Goal: Information Seeking & Learning: Learn about a topic

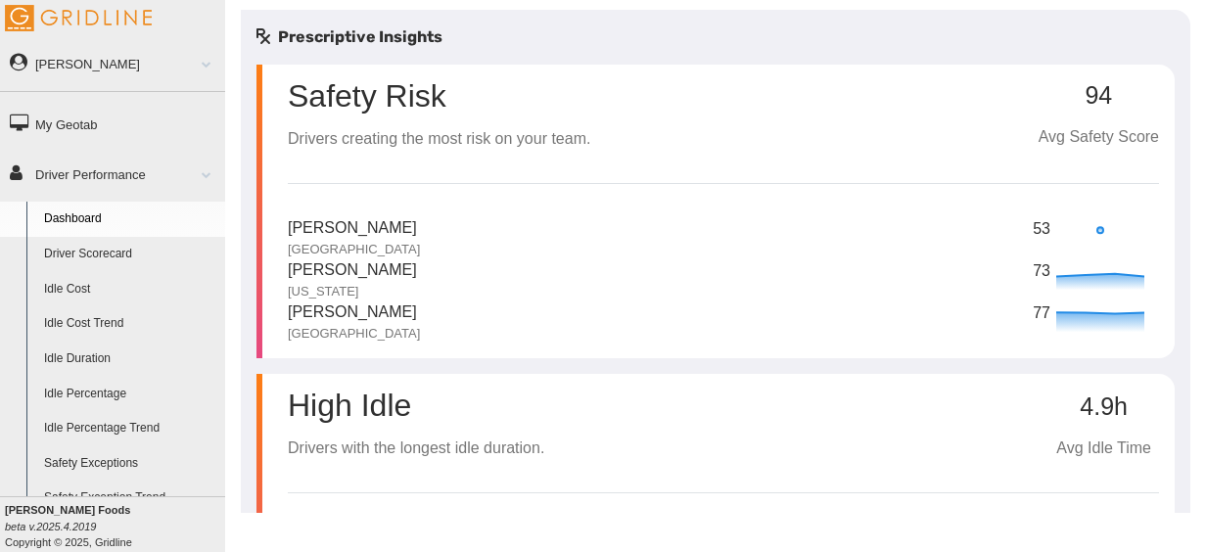
drag, startPoint x: 603, startPoint y: 214, endPoint x: 468, endPoint y: 216, distance: 135.1
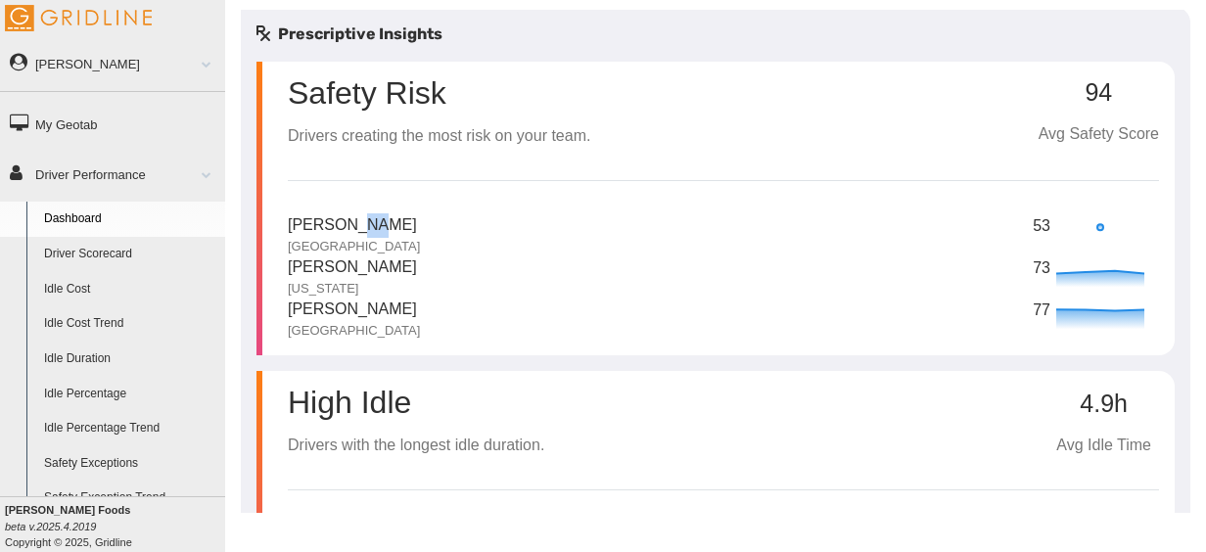
drag, startPoint x: 352, startPoint y: 224, endPoint x: 448, endPoint y: 197, distance: 99.8
click at [448, 197] on div "Safety Risk Drivers creating the most risk on your team. 94 Avg Safety Score [P…" at bounding box center [723, 201] width 871 height 278
drag, startPoint x: 448, startPoint y: 197, endPoint x: 348, endPoint y: 241, distance: 110.1
click at [348, 241] on p "[GEOGRAPHIC_DATA]" at bounding box center [354, 247] width 132 height 18
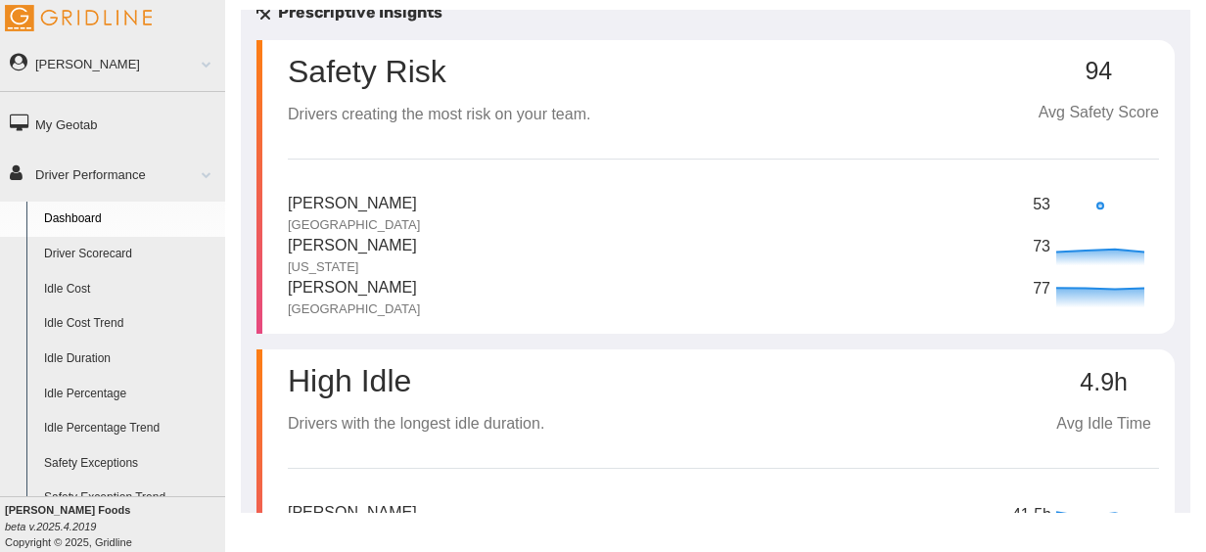
scroll to position [0, 0]
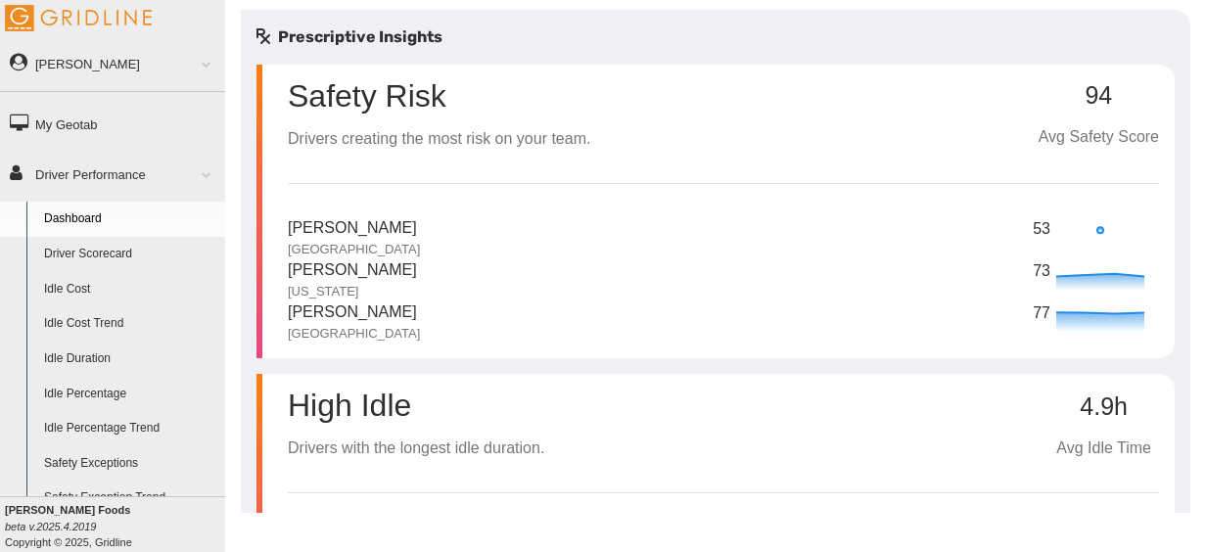
click at [389, 221] on div "Tony Evans Atlanta 53" at bounding box center [723, 237] width 871 height 42
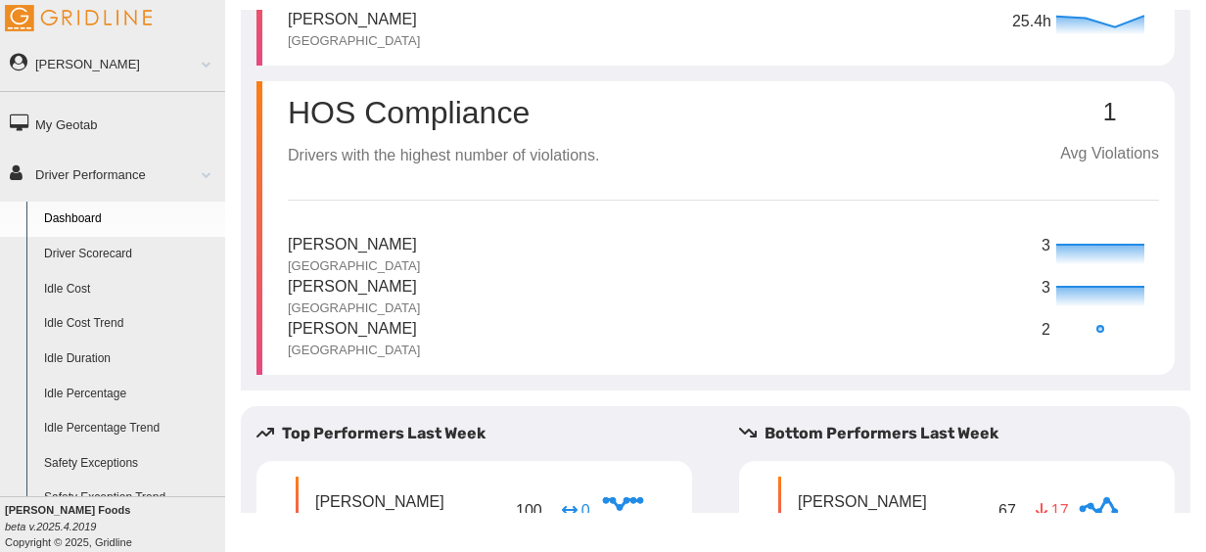
scroll to position [603, 0]
click at [82, 250] on link "Driver Scorecard" at bounding box center [130, 254] width 190 height 35
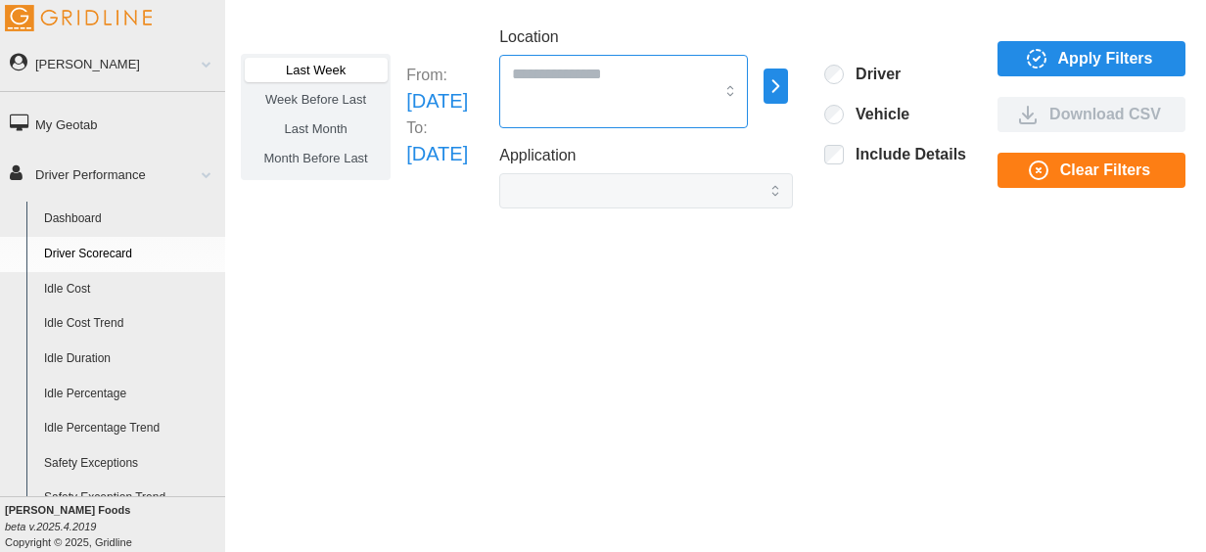
click at [703, 78] on input "Location" at bounding box center [613, 73] width 202 height 25
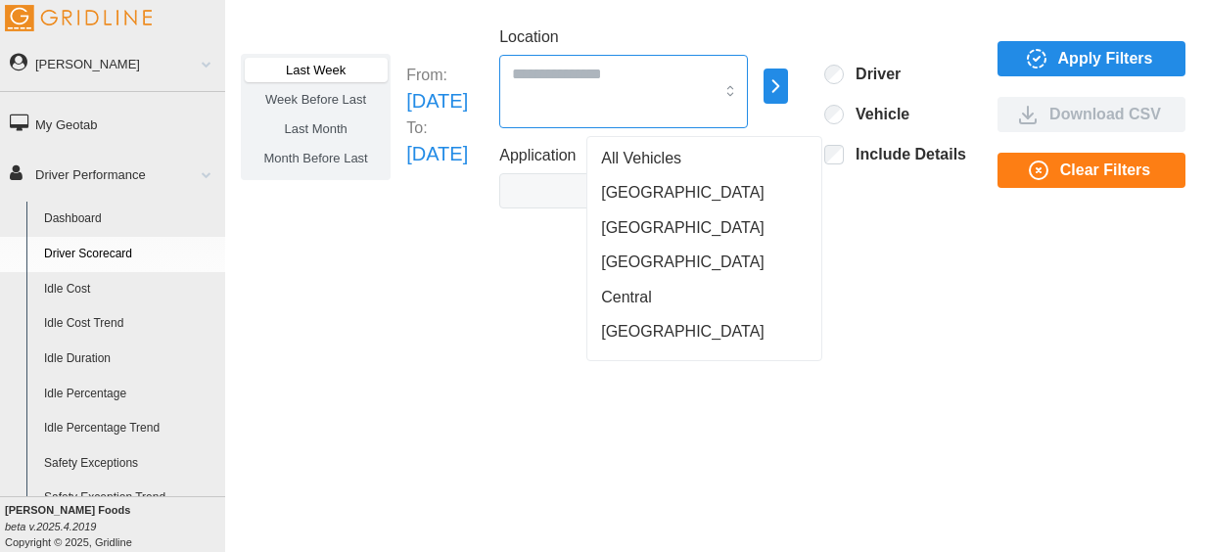
drag, startPoint x: 632, startPoint y: 215, endPoint x: 685, endPoint y: 189, distance: 60.0
click at [684, 188] on div "[GEOGRAPHIC_DATA]" at bounding box center [704, 192] width 226 height 35
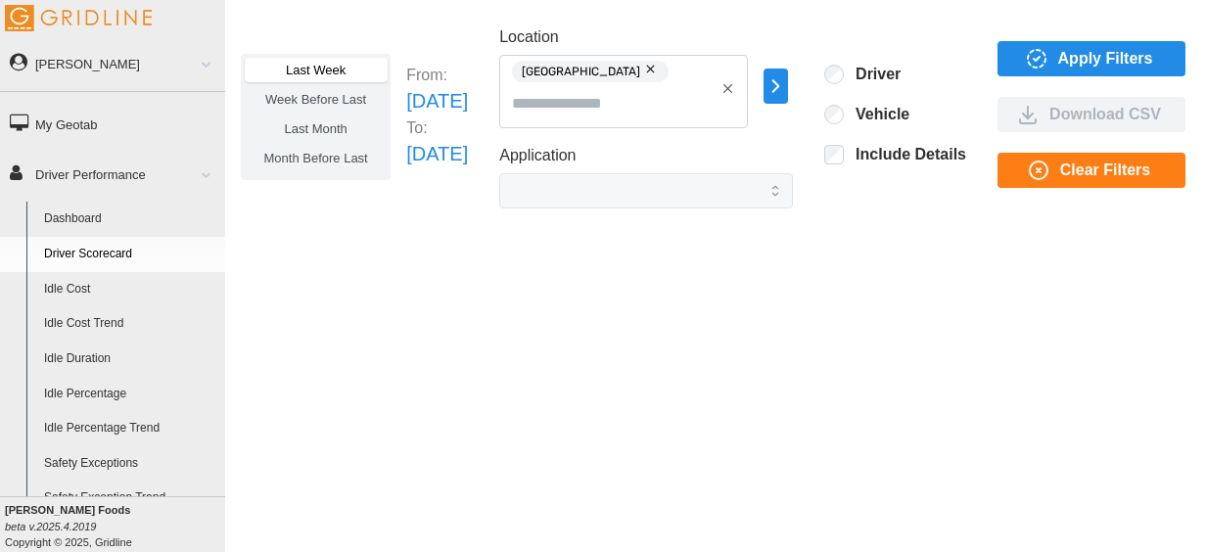
click at [1090, 61] on span "Apply Filters" at bounding box center [1088, 58] width 157 height 33
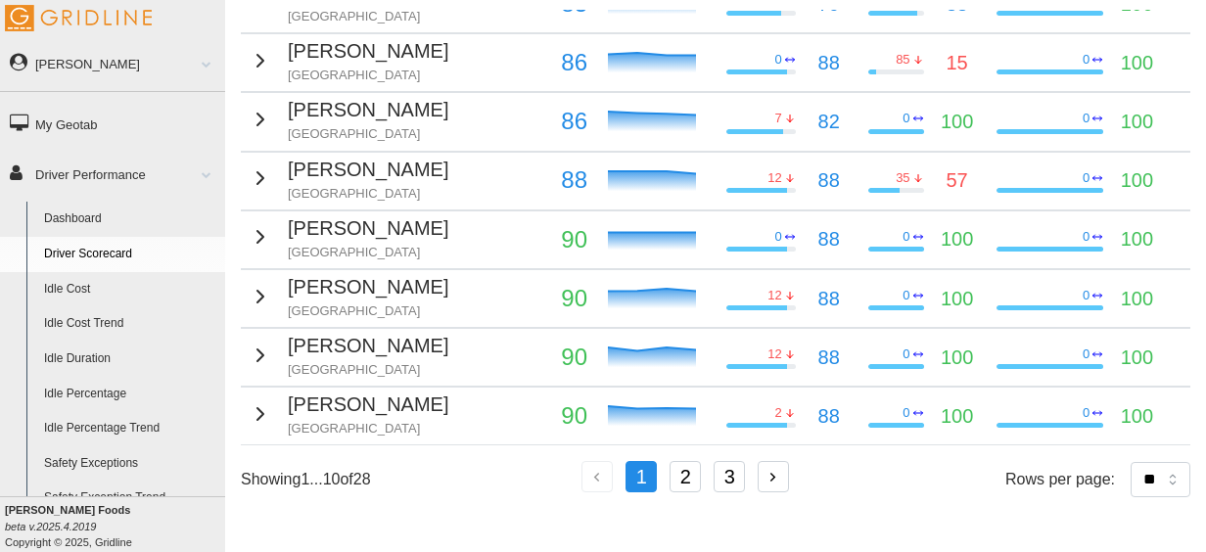
scroll to position [467, 0]
click at [1153, 468] on select "** ** ** **" at bounding box center [1161, 479] width 60 height 35
select select "**"
click at [1131, 497] on select "** ** ** **" at bounding box center [1161, 479] width 60 height 35
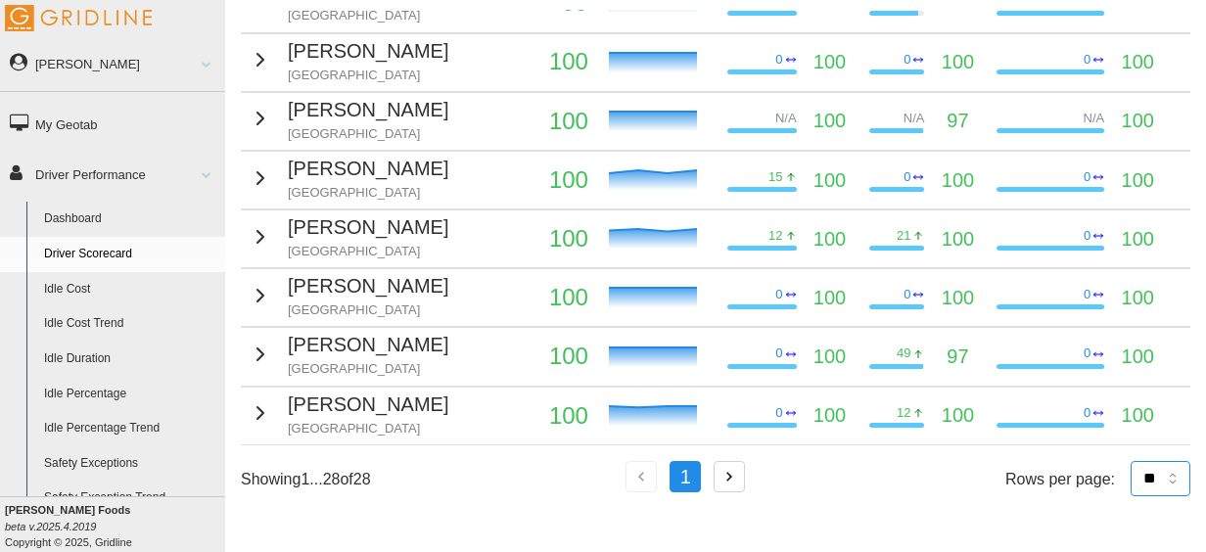
scroll to position [1516, 0]
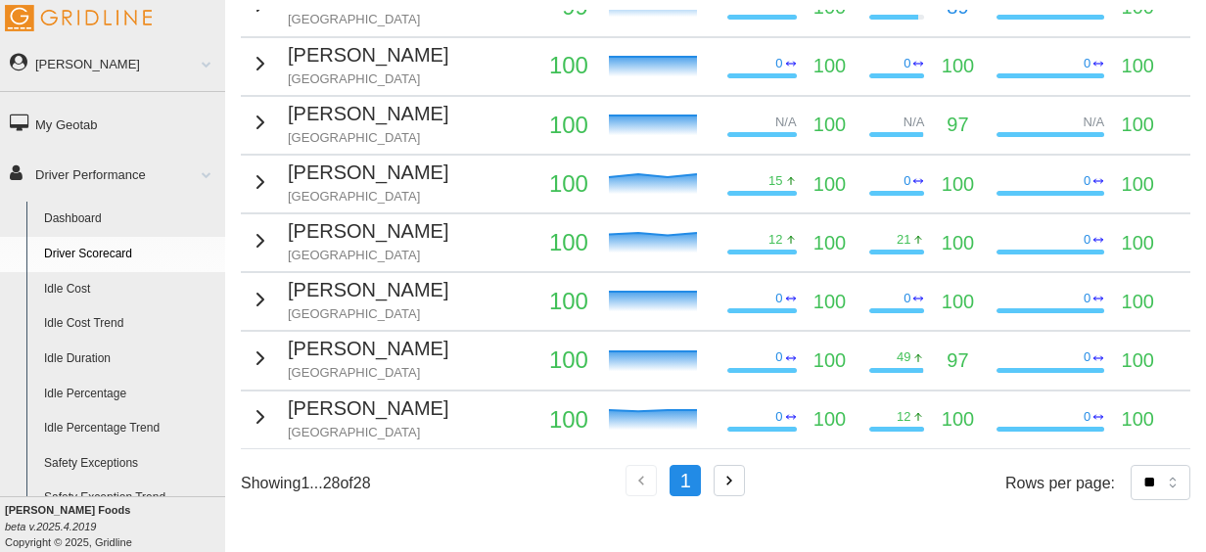
click at [730, 472] on icon "button" at bounding box center [730, 481] width 18 height 18
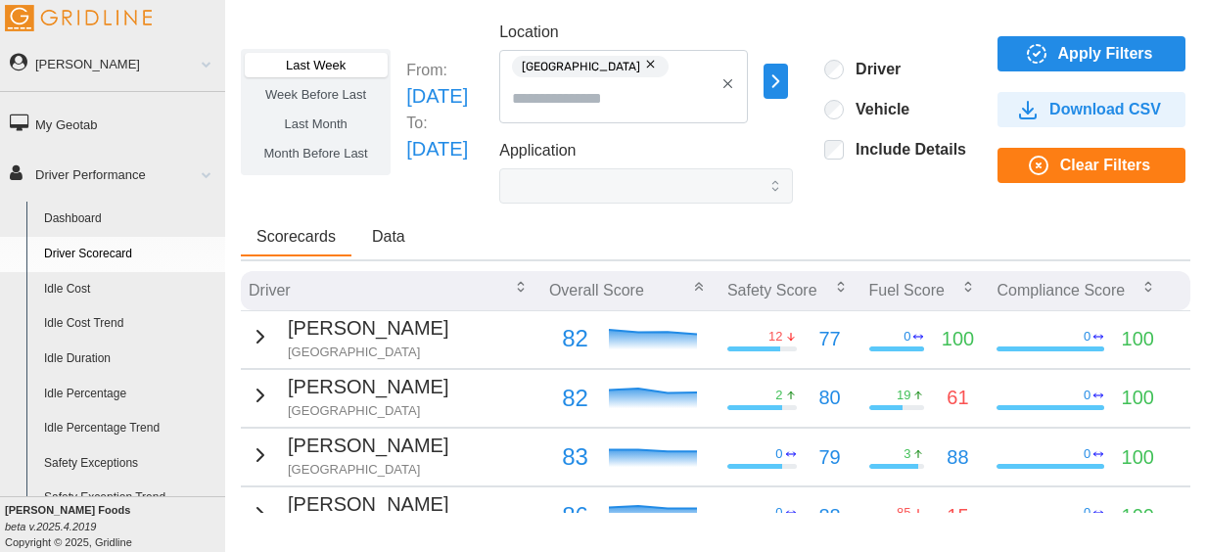
scroll to position [0, 0]
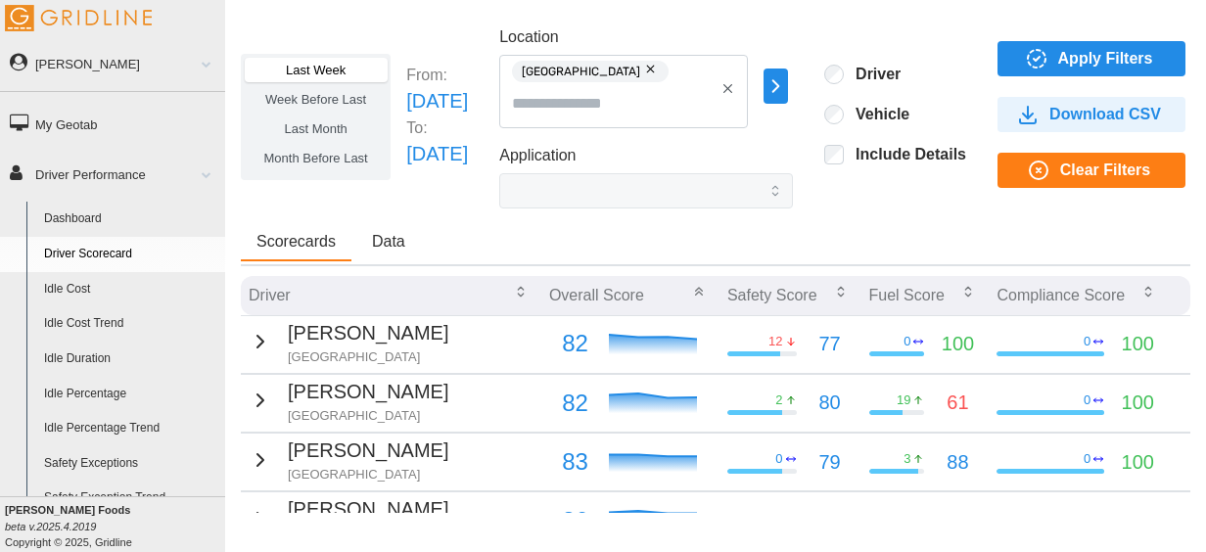
click at [656, 77] on button "button" at bounding box center [651, 70] width 23 height 22
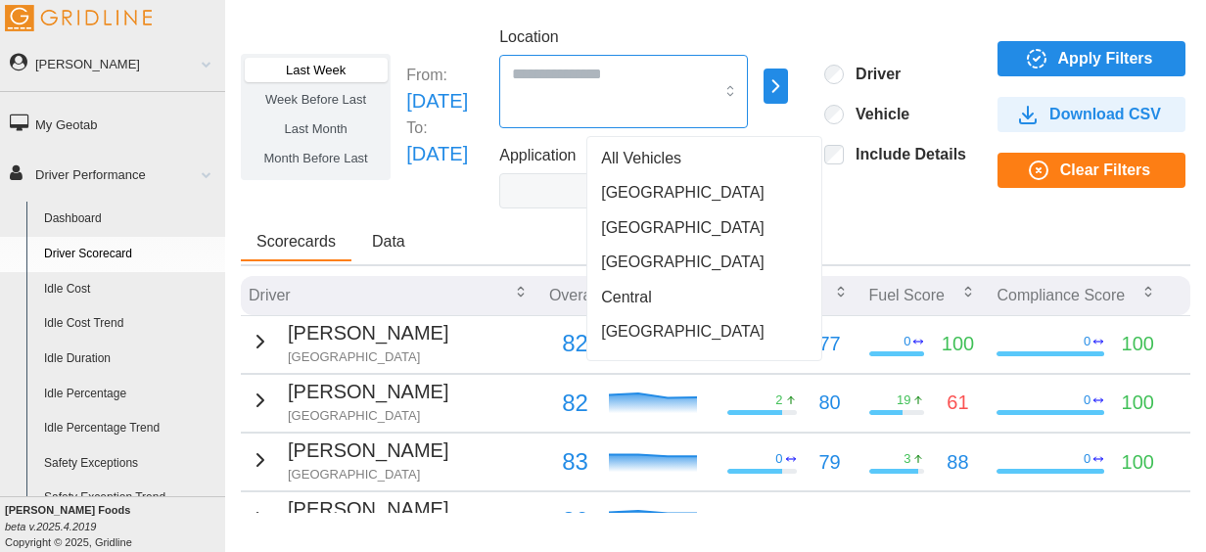
click at [653, 78] on input "Location" at bounding box center [613, 73] width 202 height 25
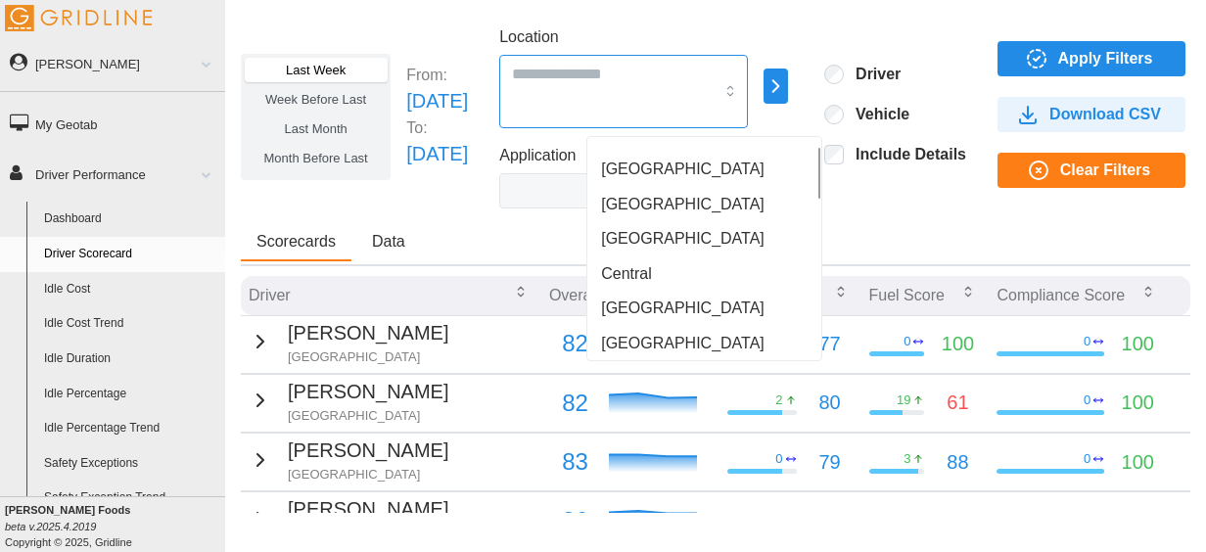
scroll to position [27, 0]
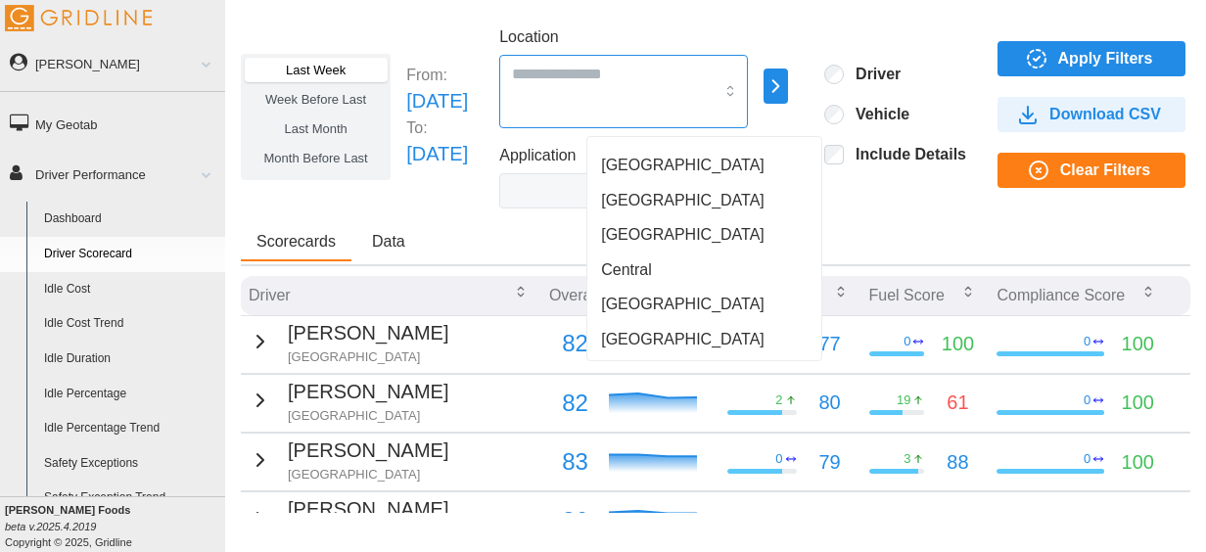
drag, startPoint x: 658, startPoint y: 272, endPoint x: 743, endPoint y: 183, distance: 123.3
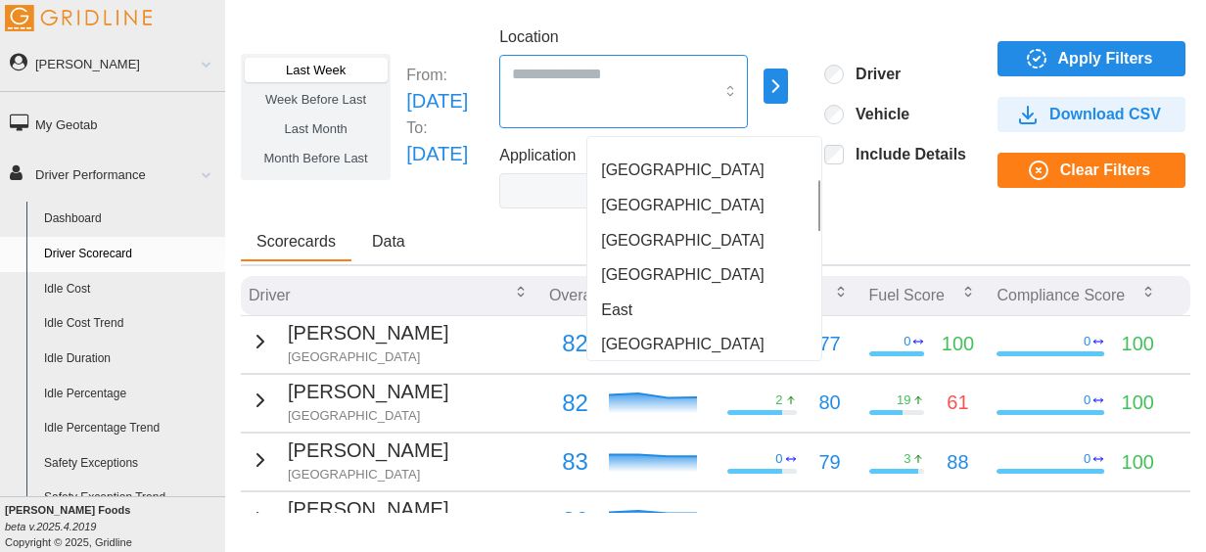
scroll to position [163, 0]
click at [656, 266] on div "[GEOGRAPHIC_DATA]" at bounding box center [704, 274] width 226 height 35
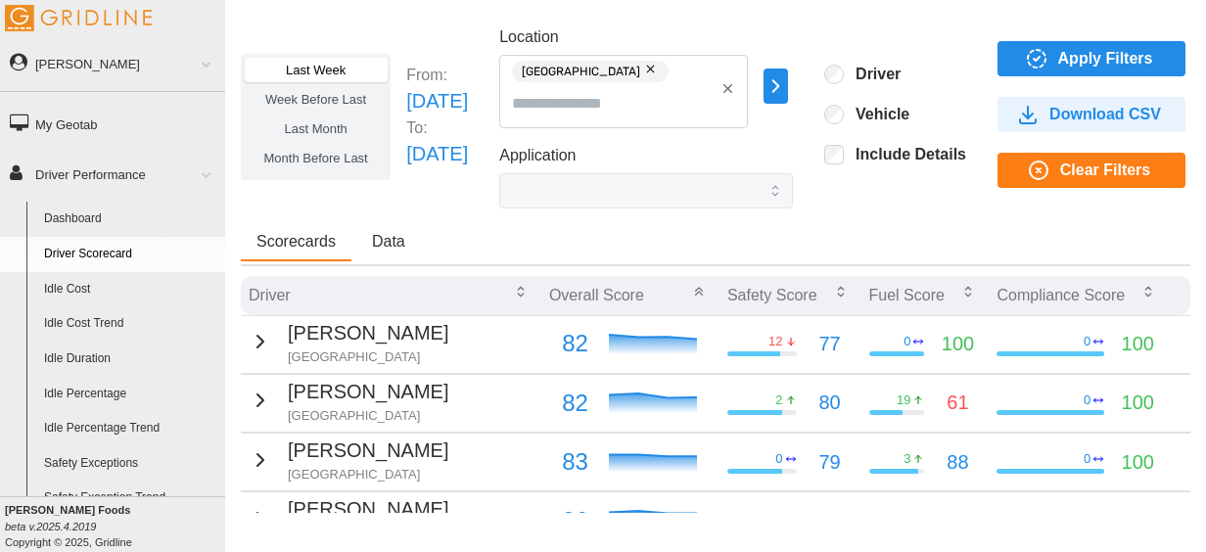
click at [1129, 64] on span "Apply Filters" at bounding box center [1105, 58] width 95 height 33
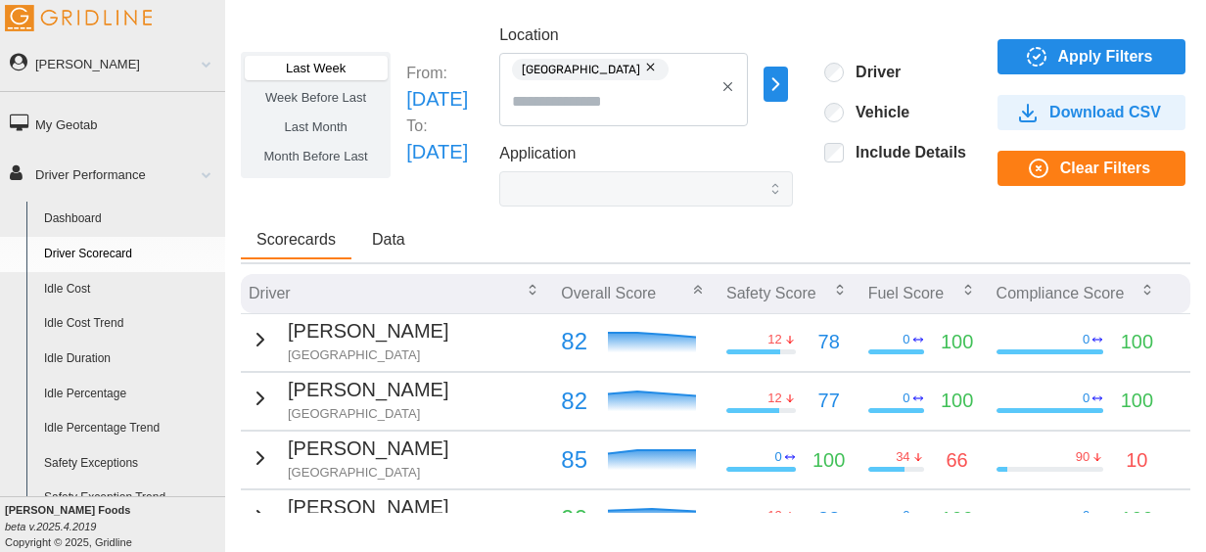
scroll to position [0, 0]
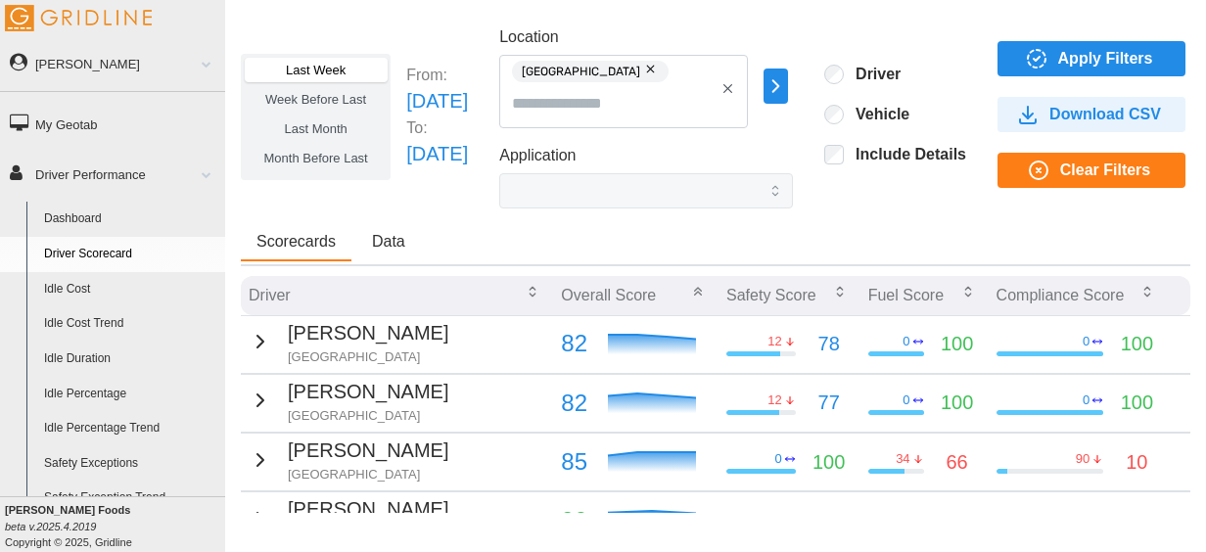
click at [401, 236] on span "Data" at bounding box center [388, 242] width 33 height 16
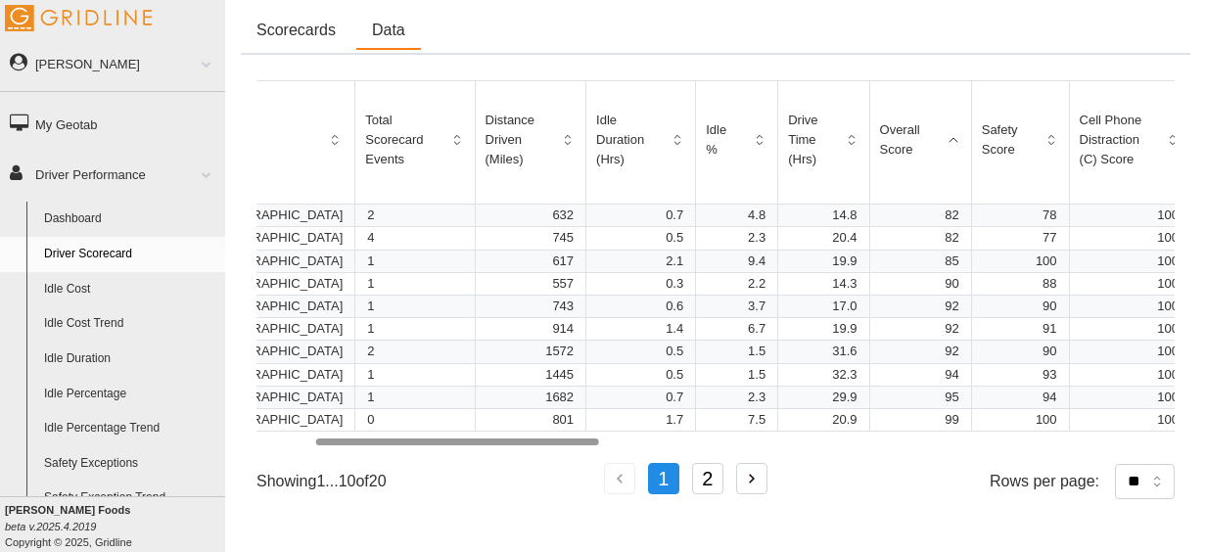
scroll to position [0, 192]
click at [980, 211] on p "78" at bounding box center [1016, 216] width 73 height 18
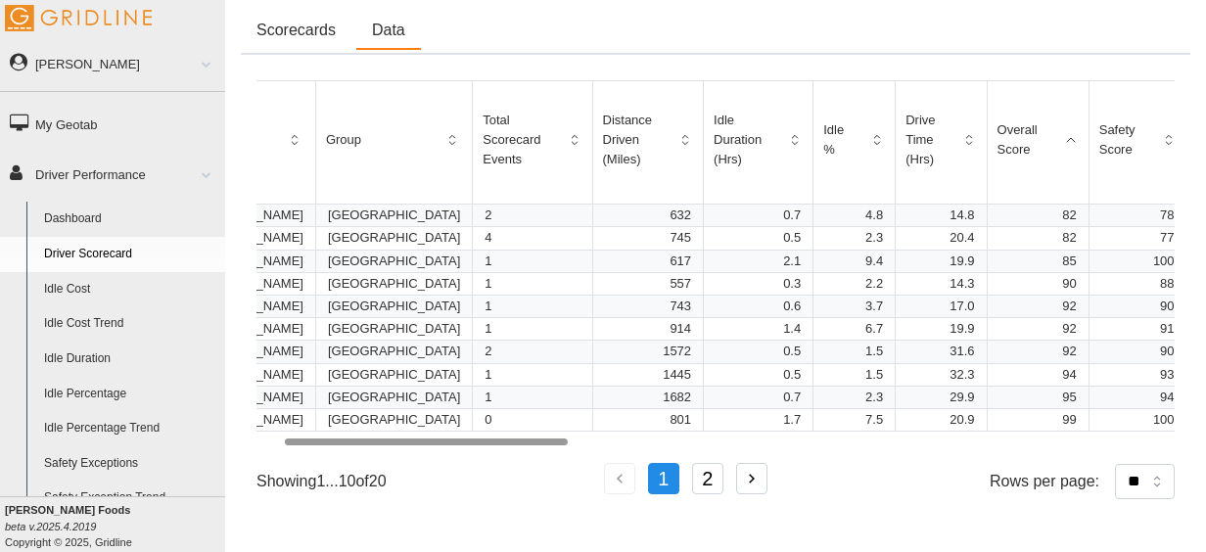
scroll to position [0, 34]
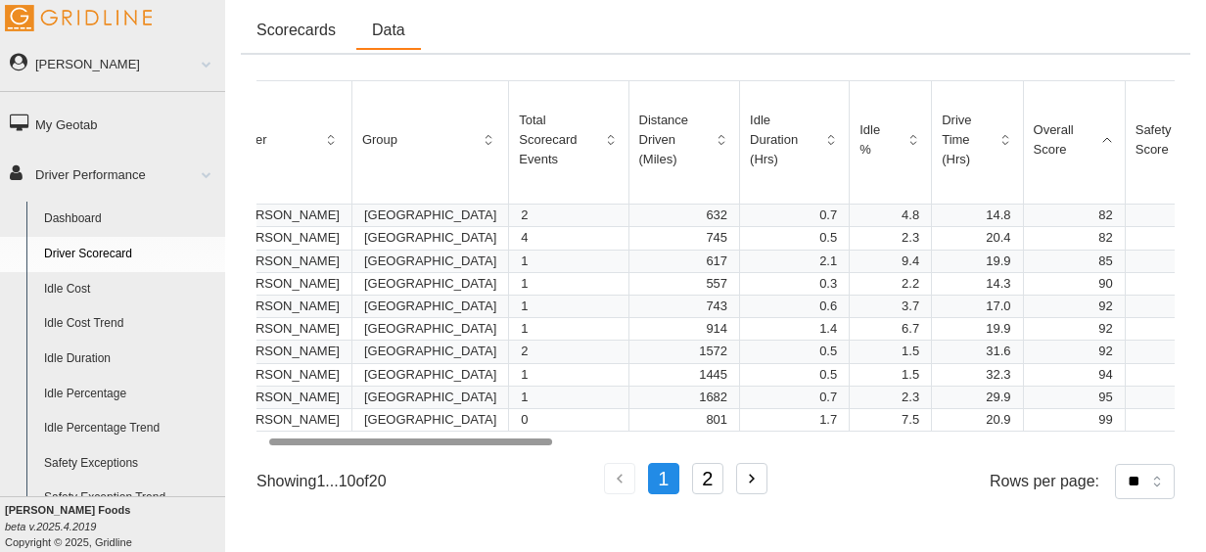
click at [320, 29] on span "Scorecards" at bounding box center [296, 31] width 79 height 16
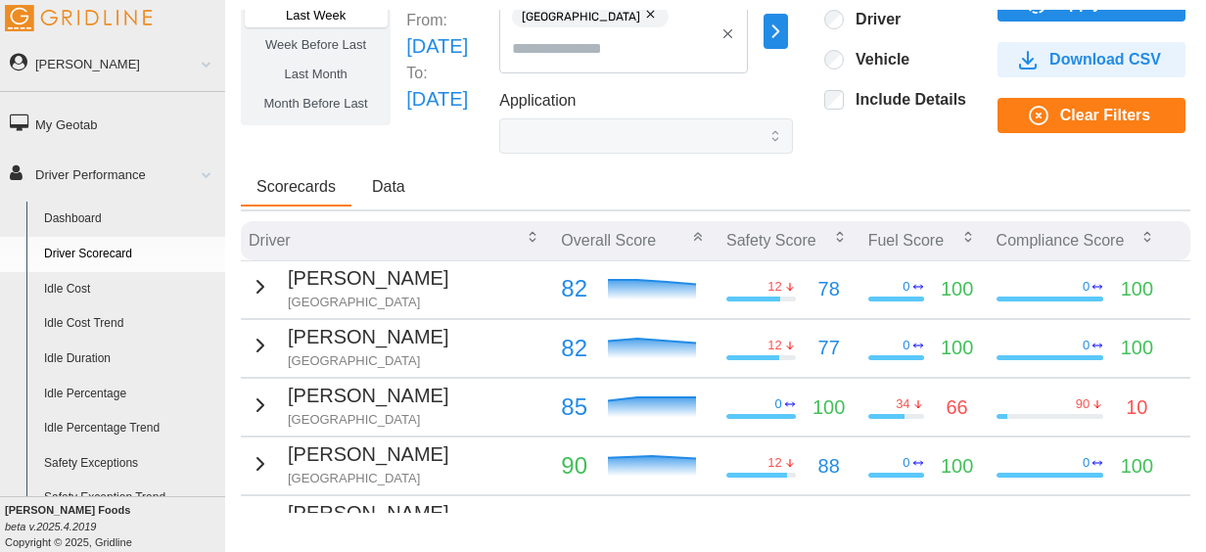
scroll to position [50, 0]
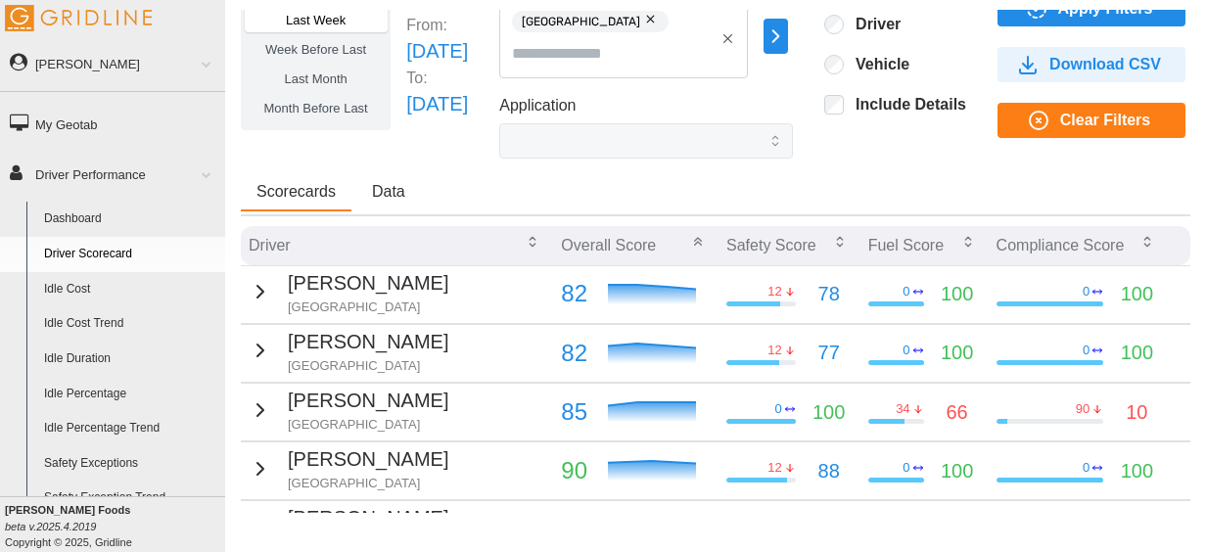
click at [517, 312] on td "[PERSON_NAME] Detroit" at bounding box center [397, 294] width 312 height 58
click at [252, 286] on icon "button" at bounding box center [260, 291] width 23 height 23
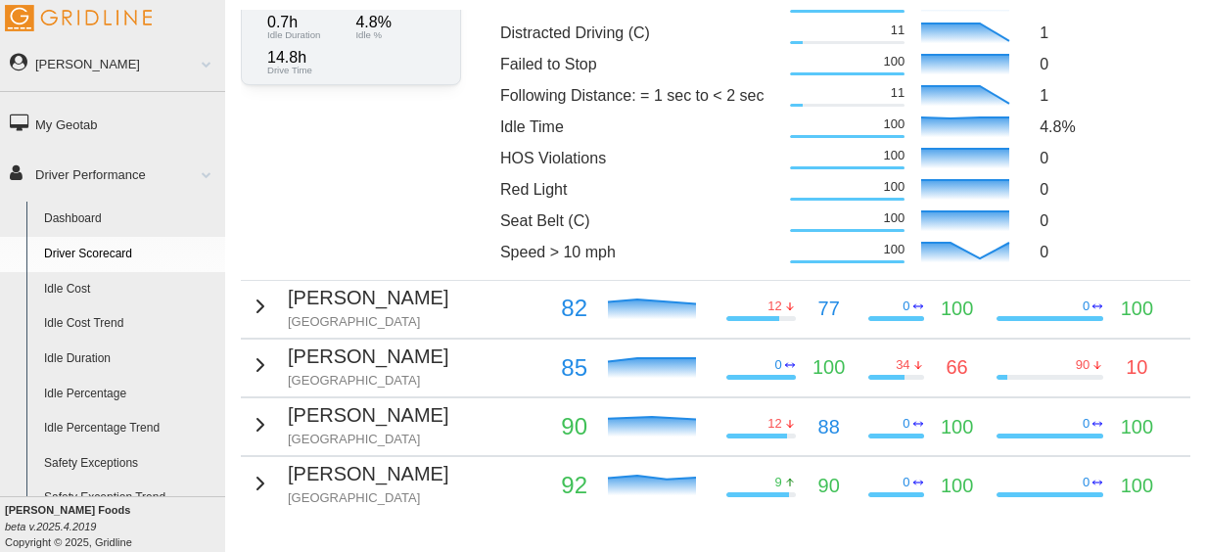
scroll to position [427, 0]
click at [260, 305] on icon "button" at bounding box center [260, 305] width 23 height 23
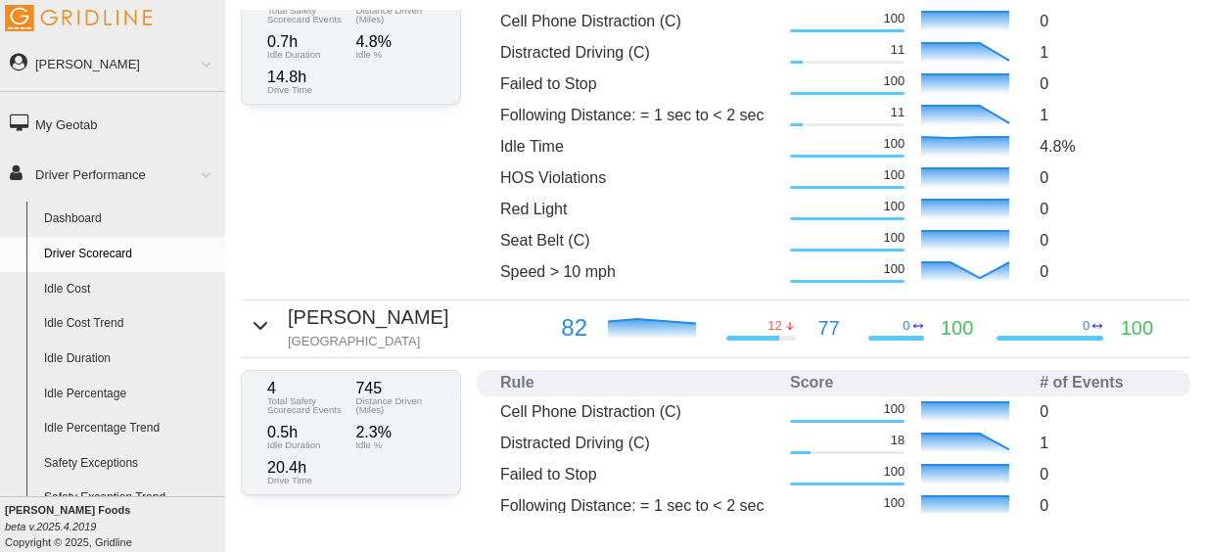
scroll to position [402, 0]
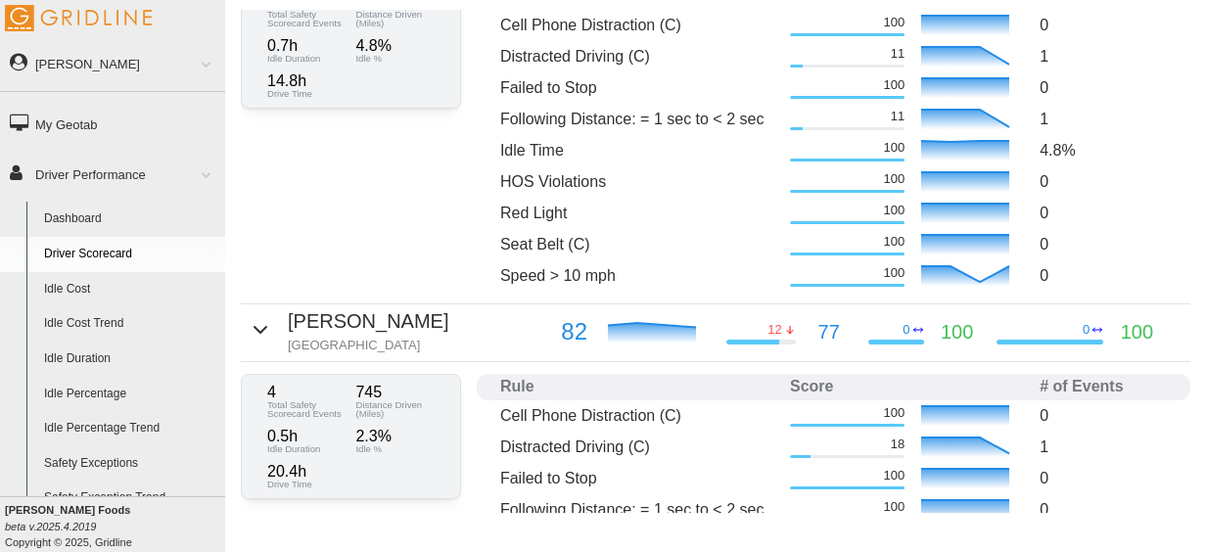
click at [260, 320] on icon "button" at bounding box center [260, 329] width 23 height 23
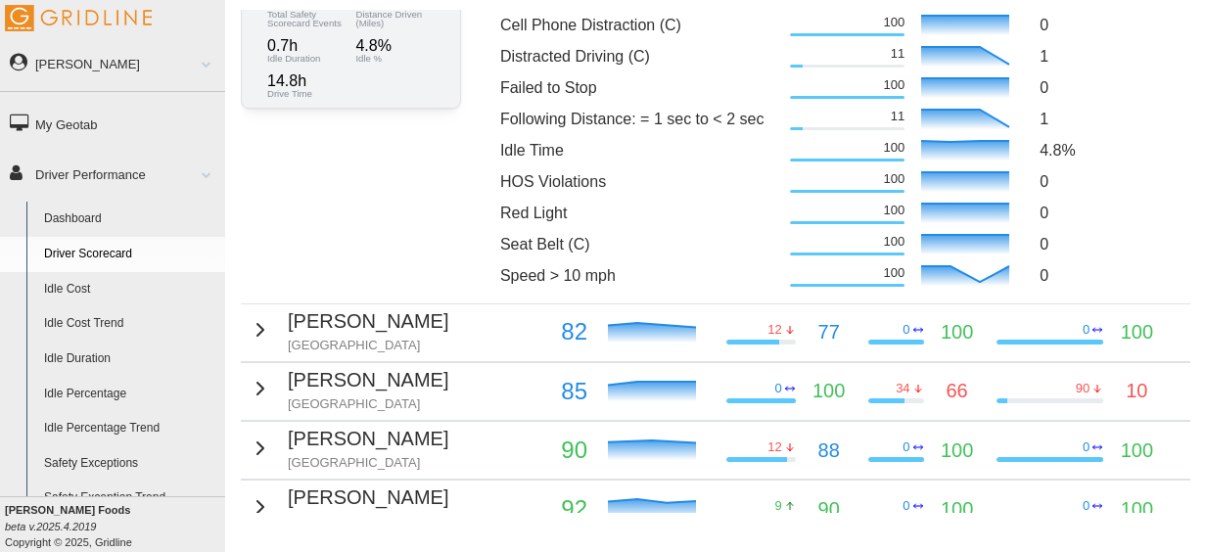
drag, startPoint x: 253, startPoint y: 395, endPoint x: 441, endPoint y: 382, distance: 188.4
click at [441, 382] on td "[PERSON_NAME] Detroit" at bounding box center [397, 391] width 312 height 58
click at [252, 450] on icon "button" at bounding box center [260, 448] width 23 height 23
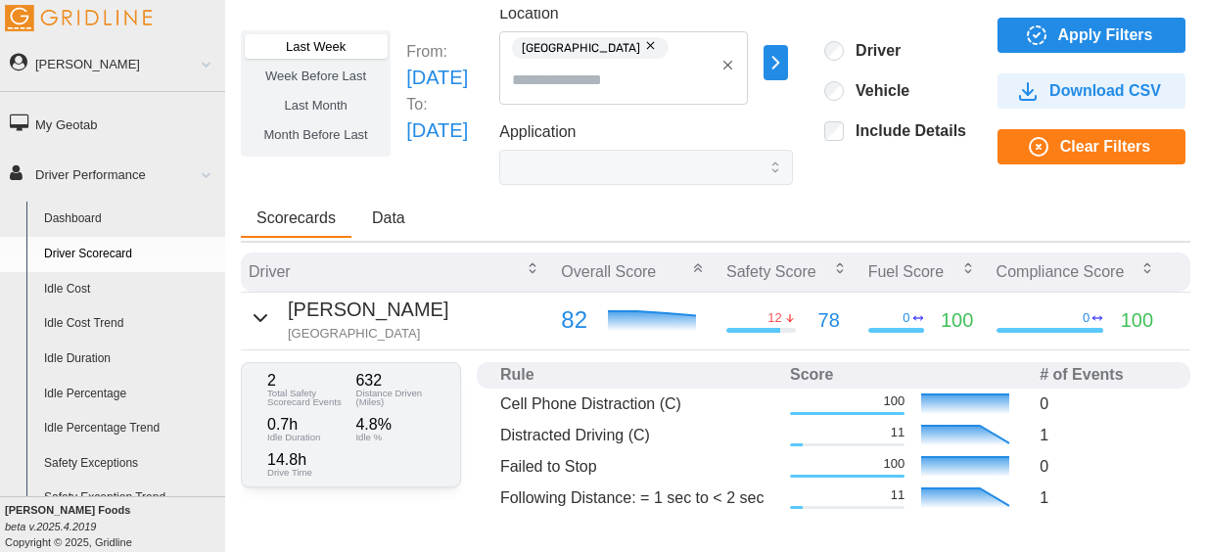
scroll to position [0, 0]
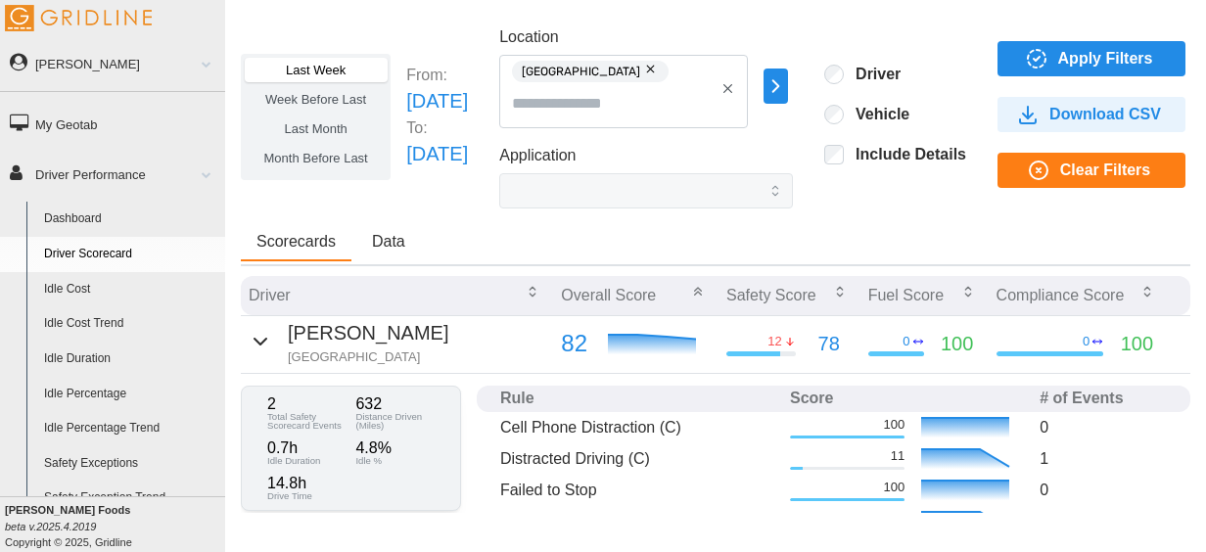
click at [662, 70] on button "button" at bounding box center [651, 70] width 23 height 22
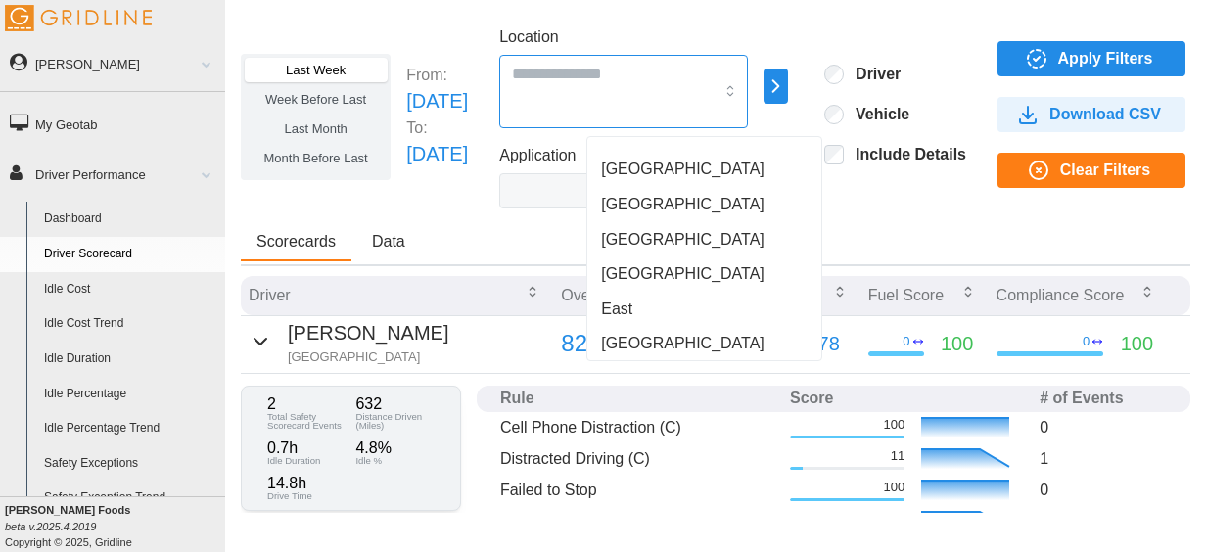
click at [635, 67] on input "Location" at bounding box center [613, 73] width 202 height 25
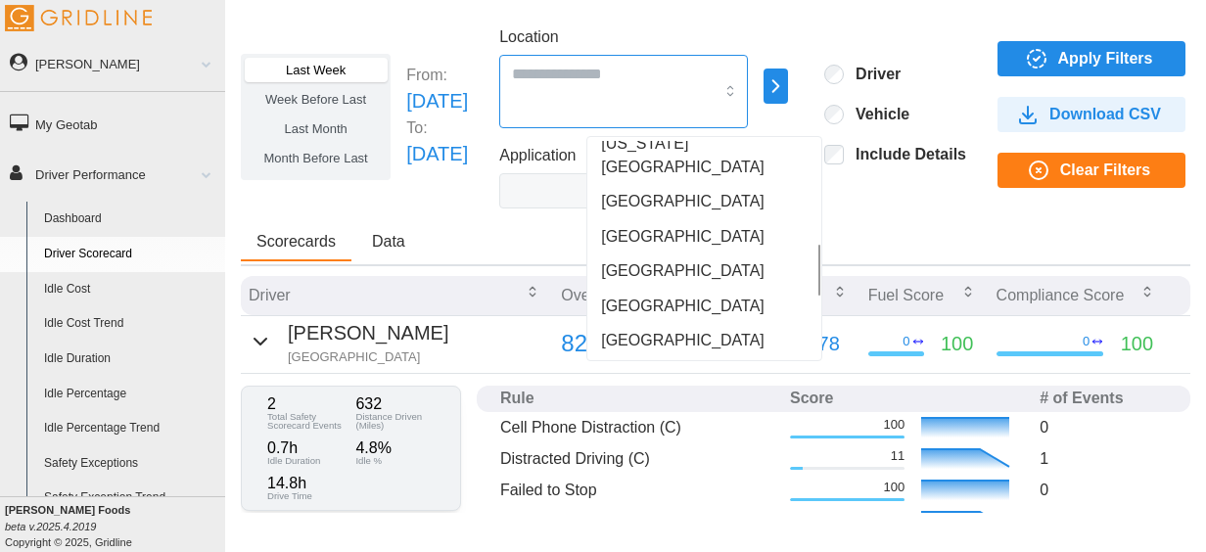
scroll to position [435, 0]
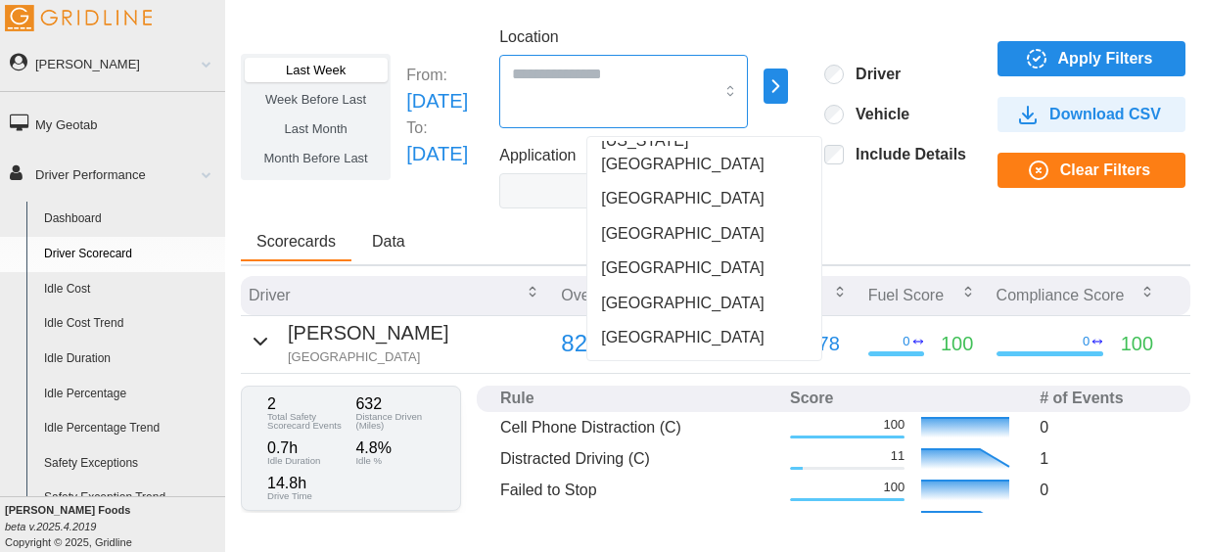
drag, startPoint x: 650, startPoint y: 235, endPoint x: 618, endPoint y: 252, distance: 36.3
click at [618, 257] on span "[GEOGRAPHIC_DATA]" at bounding box center [683, 268] width 164 height 23
click at [1123, 56] on span "Apply Filters" at bounding box center [1088, 58] width 157 height 33
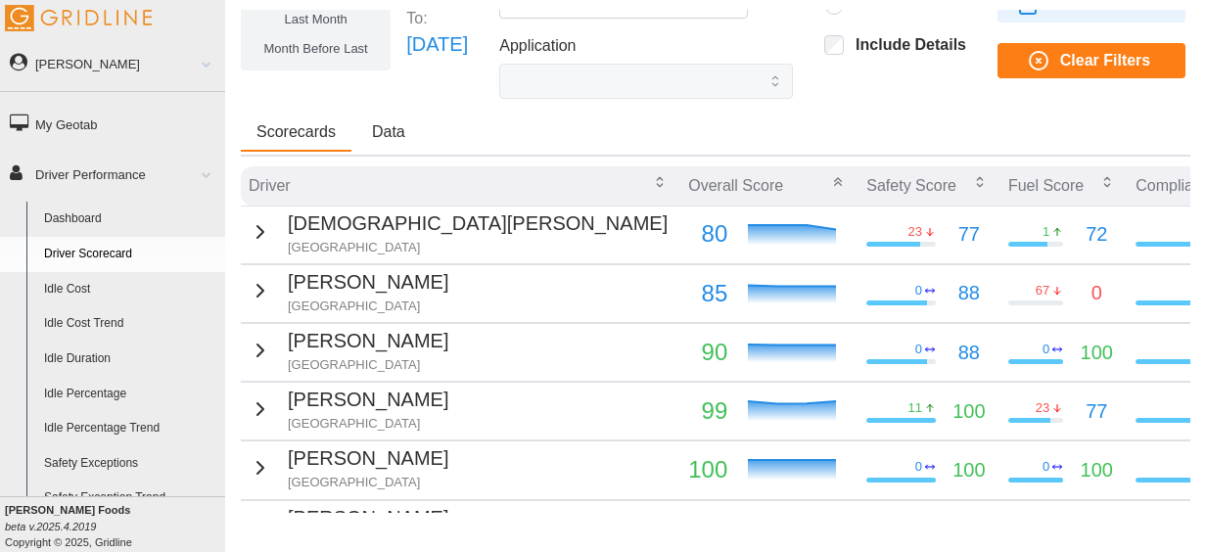
scroll to position [56, 0]
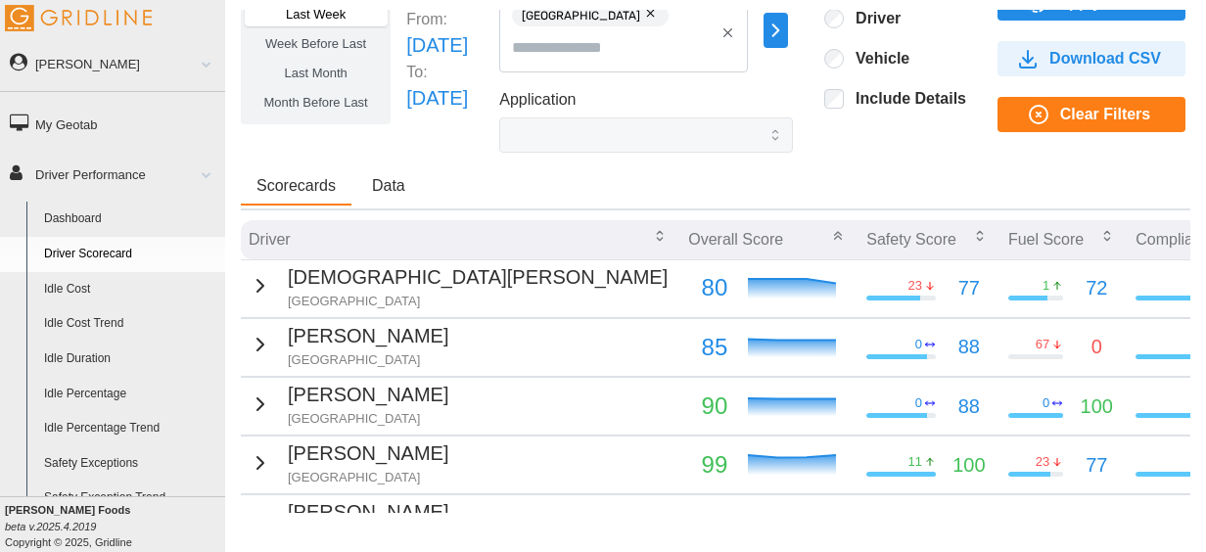
click at [259, 279] on icon "button" at bounding box center [260, 285] width 23 height 23
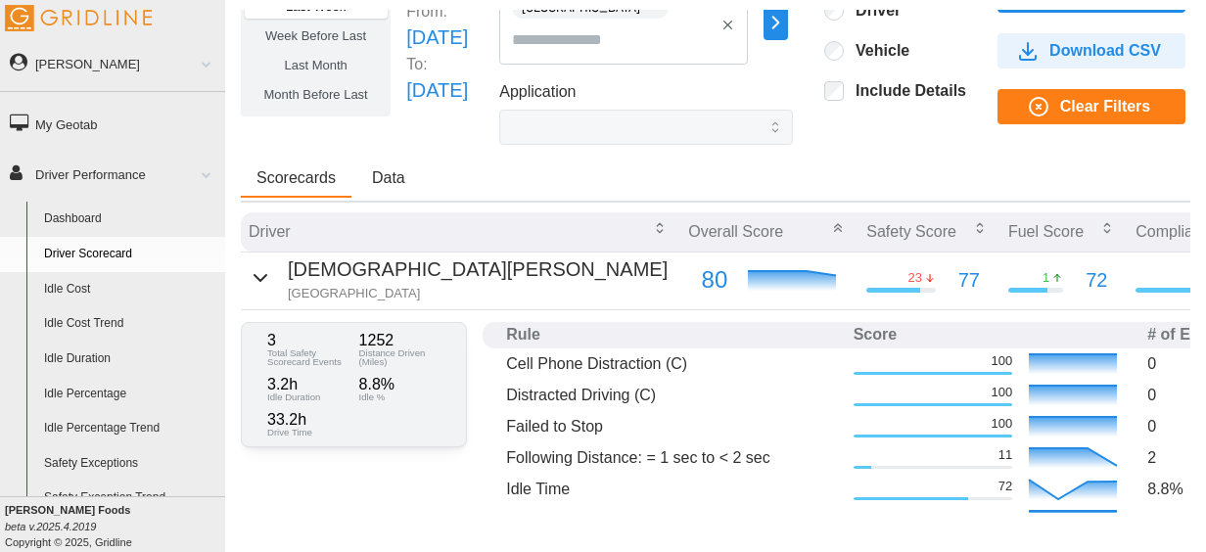
scroll to position [80, 0]
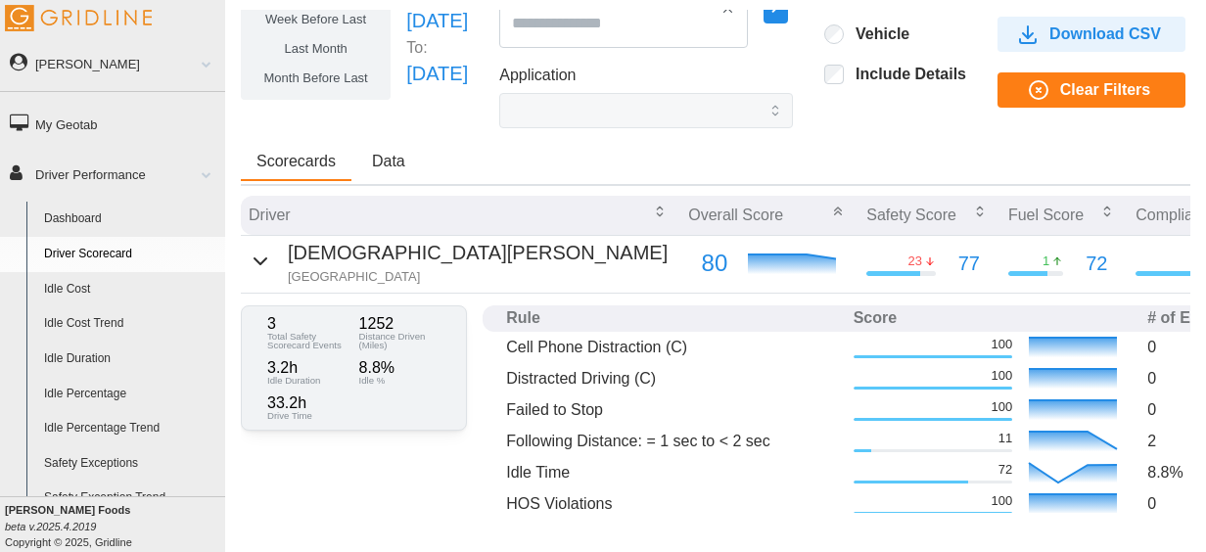
click at [255, 257] on icon "button" at bounding box center [260, 261] width 23 height 23
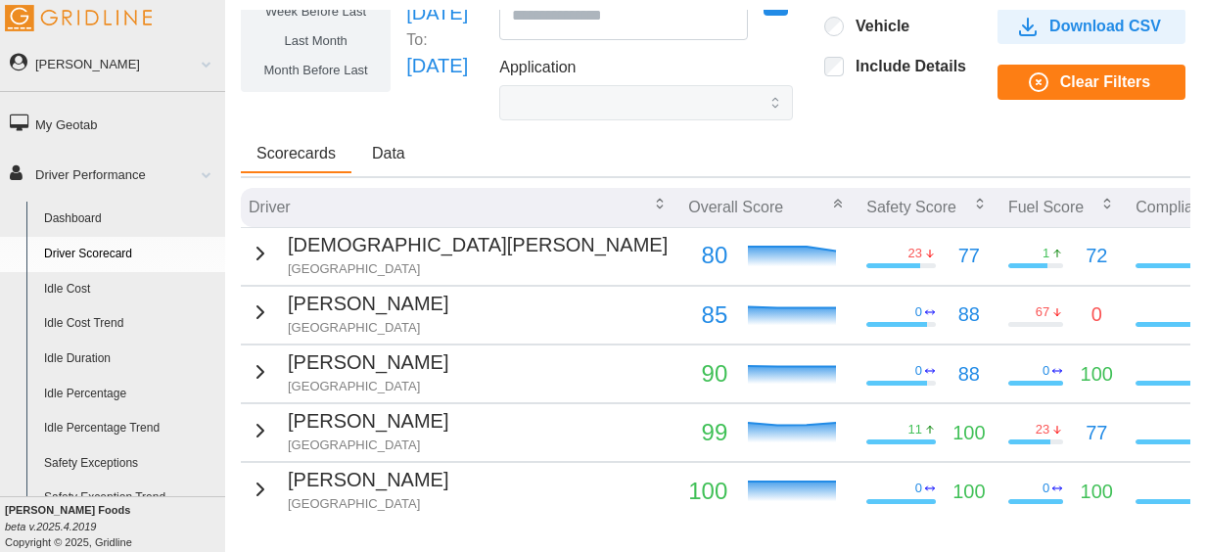
scroll to position [0, 0]
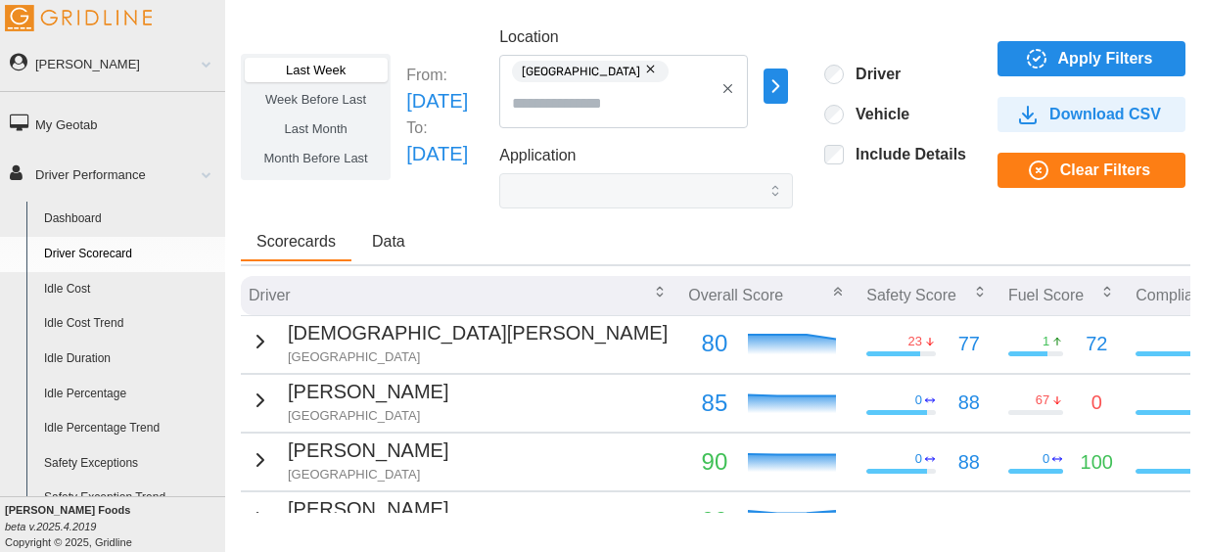
click at [647, 77] on button "button" at bounding box center [651, 70] width 23 height 22
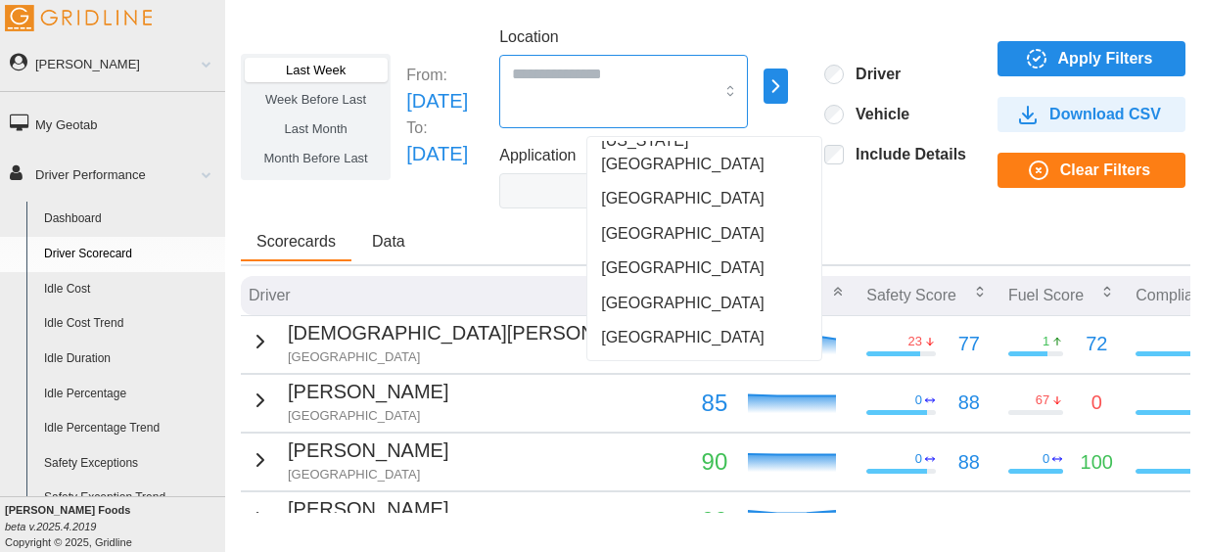
click at [647, 77] on input "Location" at bounding box center [613, 73] width 202 height 25
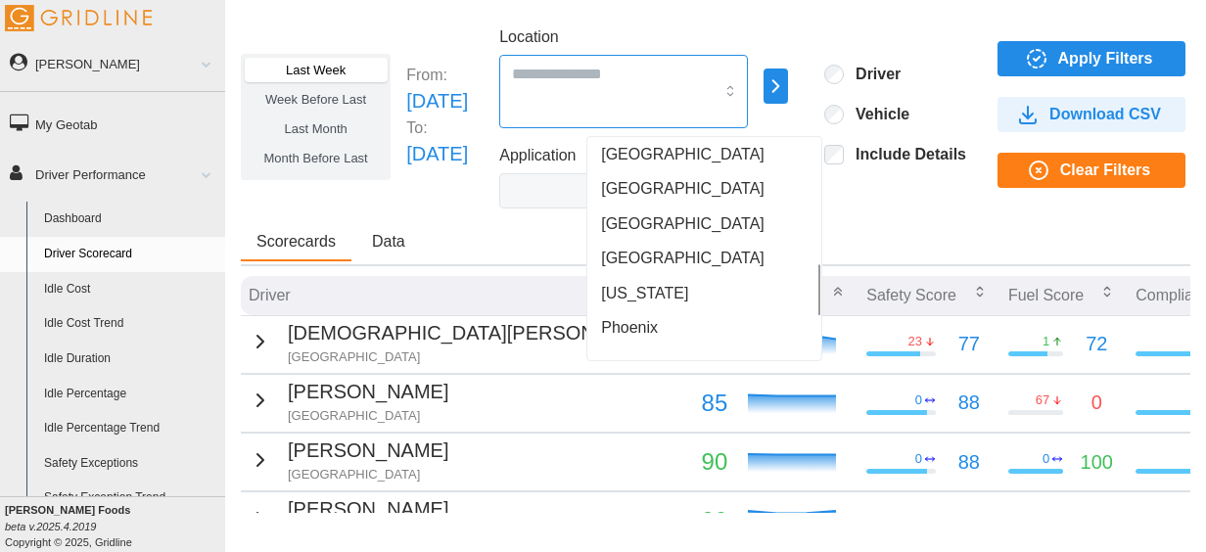
scroll to position [515, 0]
click at [661, 281] on div "[US_STATE]" at bounding box center [704, 292] width 226 height 35
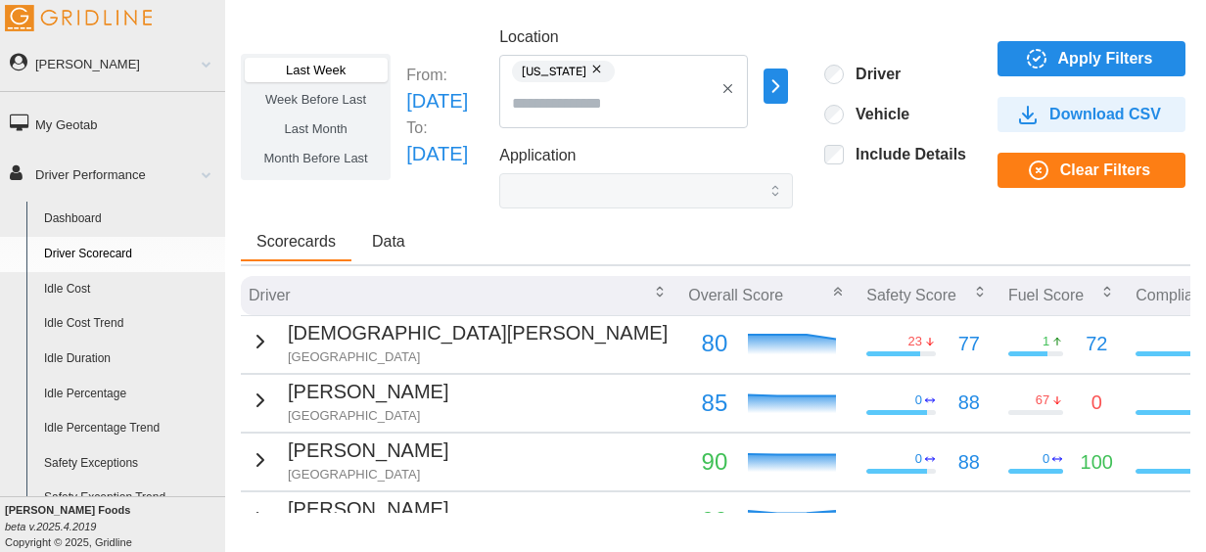
click at [1084, 47] on span "Apply Filters" at bounding box center [1088, 58] width 157 height 33
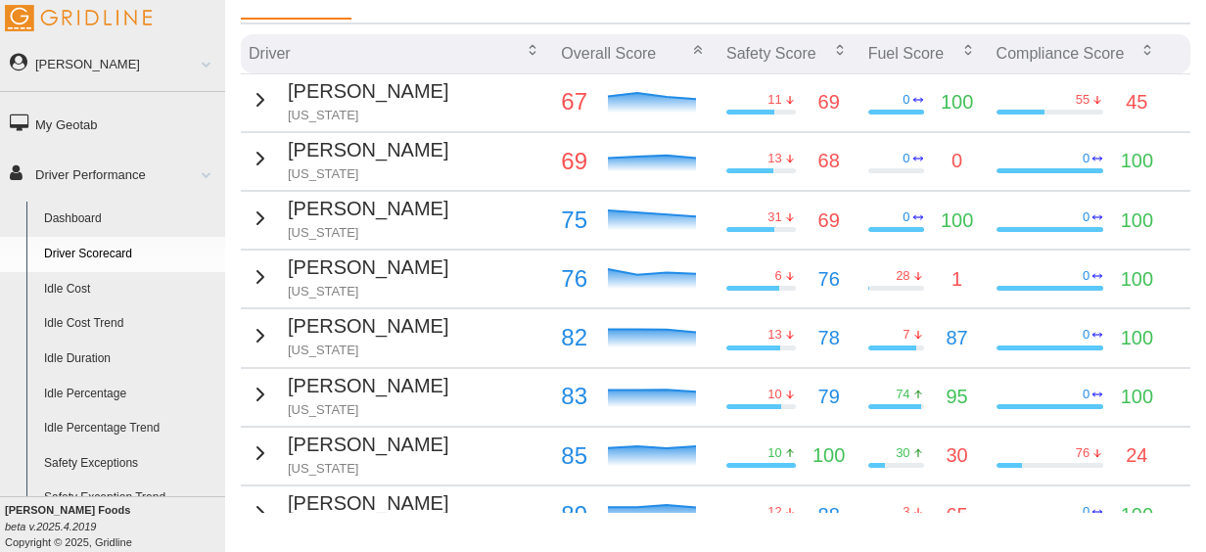
scroll to position [243, 0]
click at [262, 104] on icon "button" at bounding box center [260, 98] width 23 height 23
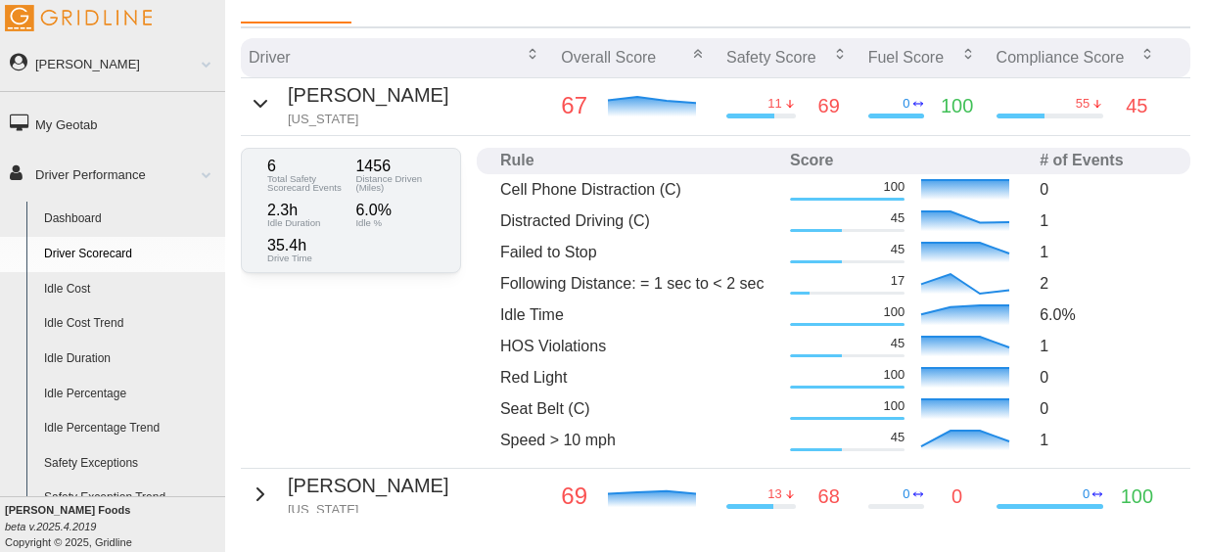
scroll to position [239, 0]
click at [262, 93] on icon "button" at bounding box center [260, 102] width 23 height 23
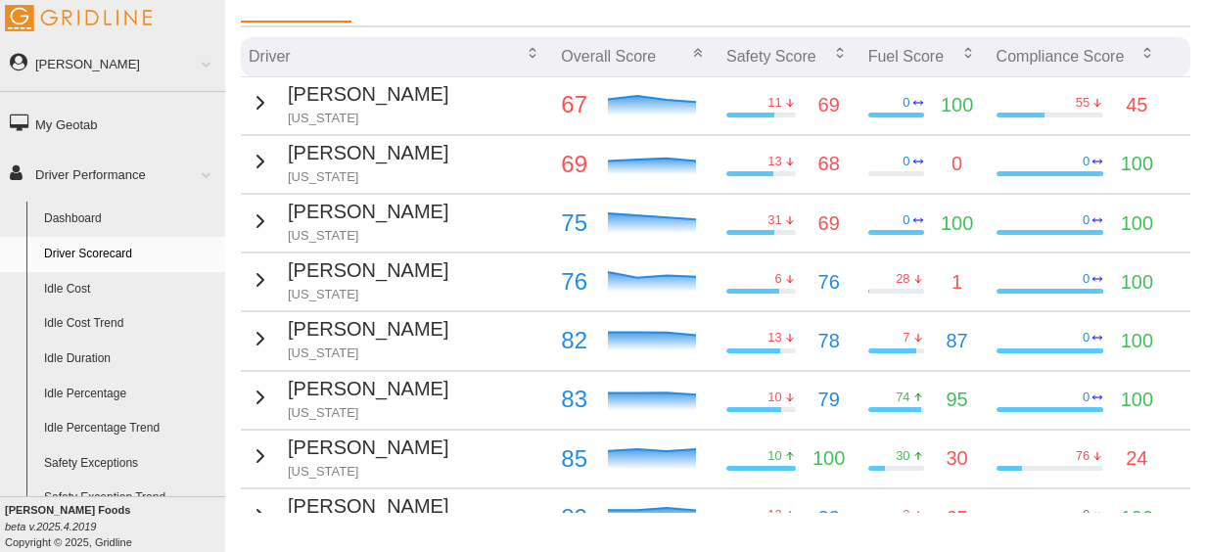
click at [366, 116] on p "[US_STATE]" at bounding box center [368, 119] width 161 height 18
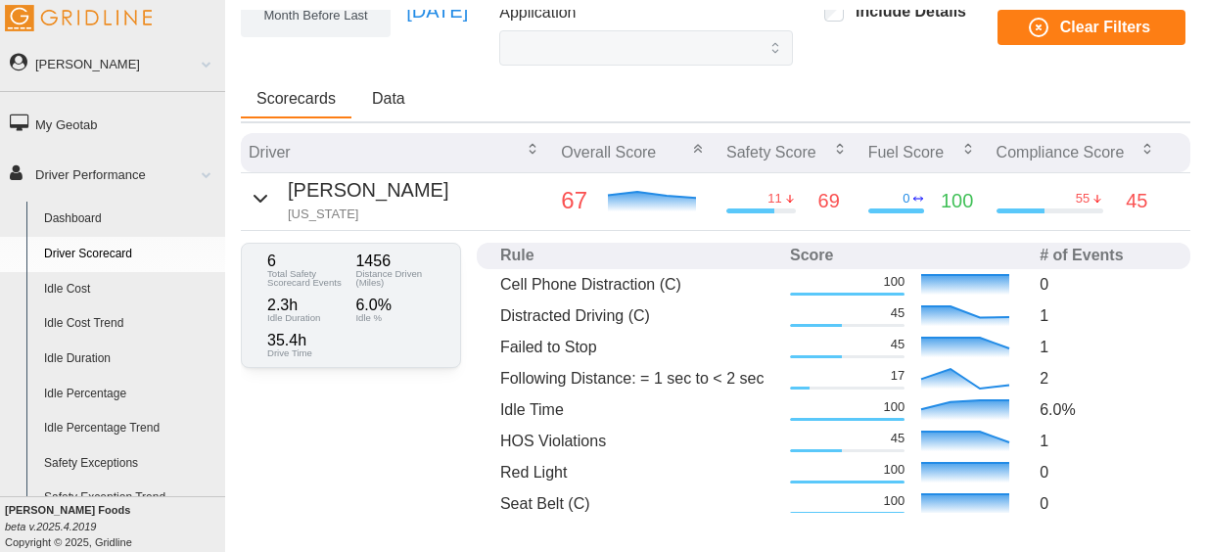
scroll to position [141, 0]
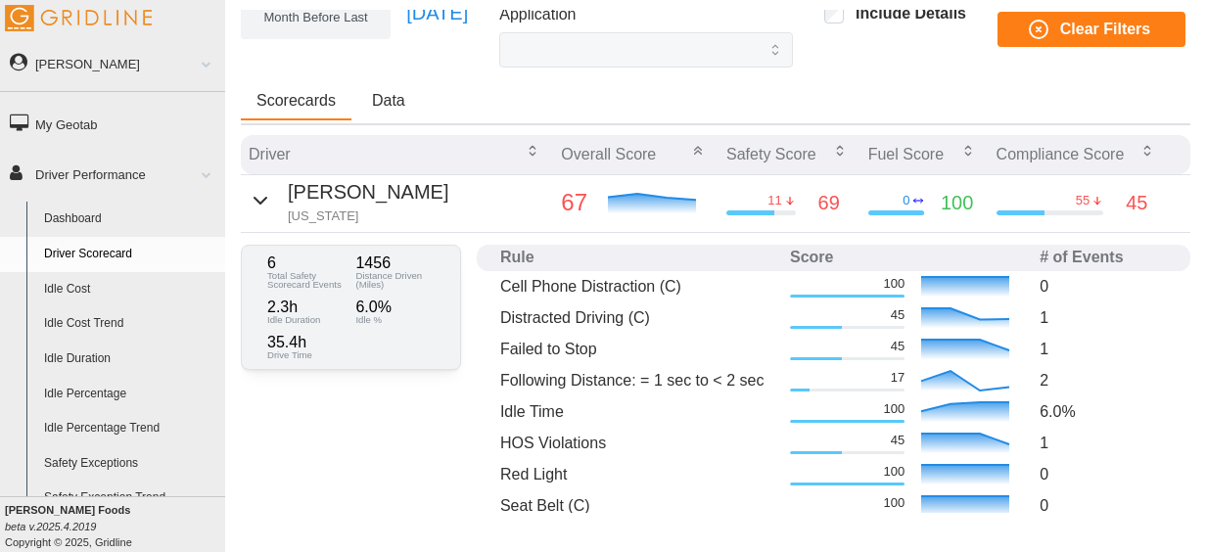
click at [259, 204] on icon "button" at bounding box center [260, 200] width 23 height 23
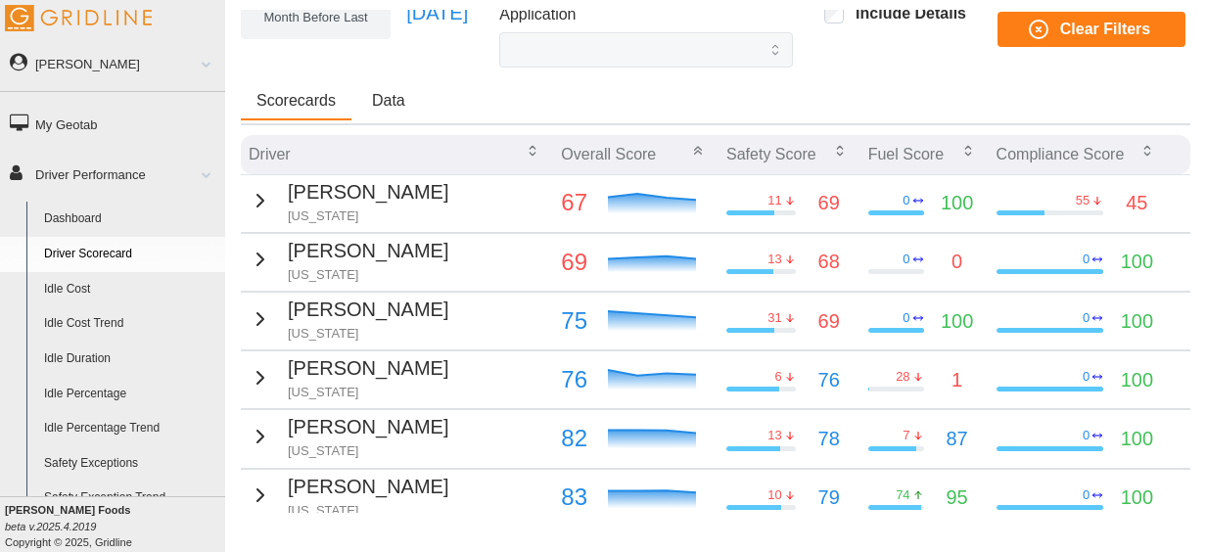
click at [260, 268] on icon "button" at bounding box center [260, 259] width 23 height 23
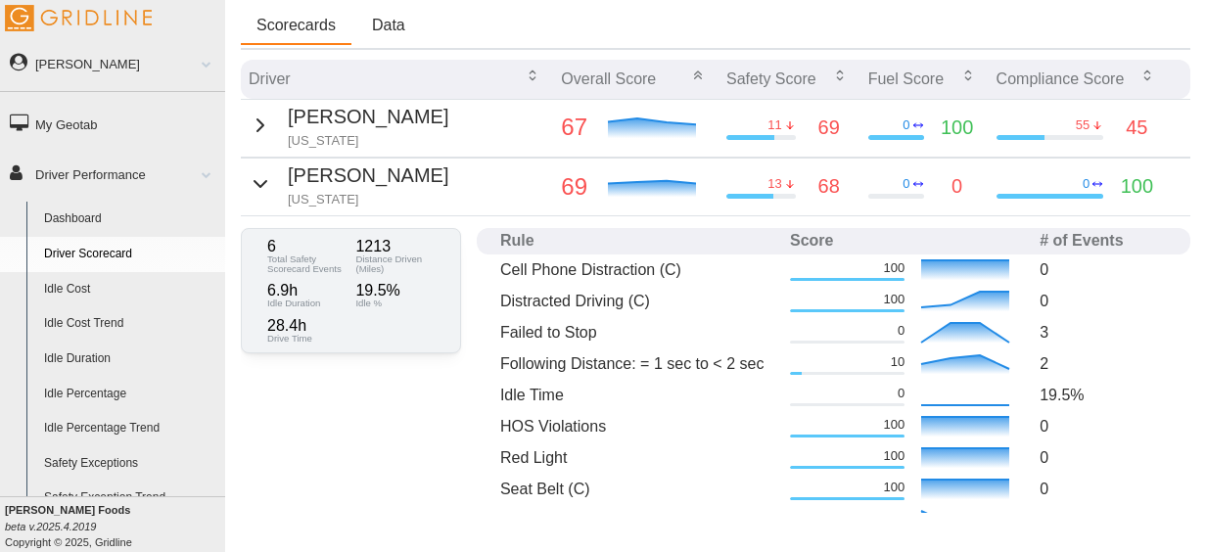
scroll to position [215, 0]
click at [272, 186] on div "[PERSON_NAME] [US_STATE]" at bounding box center [349, 186] width 200 height 48
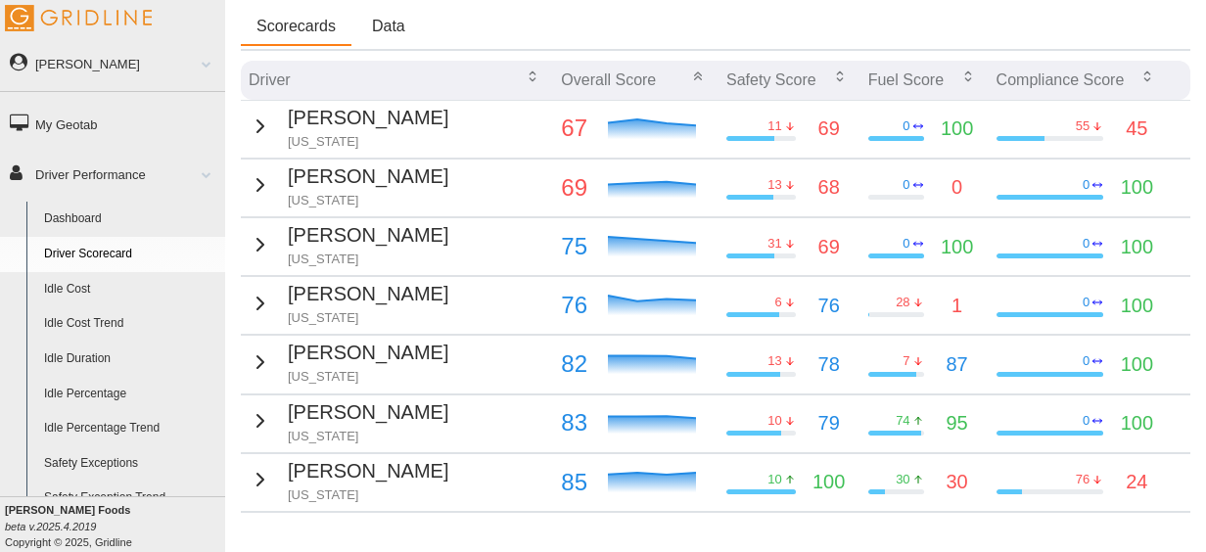
click at [261, 247] on icon "button" at bounding box center [260, 244] width 23 height 23
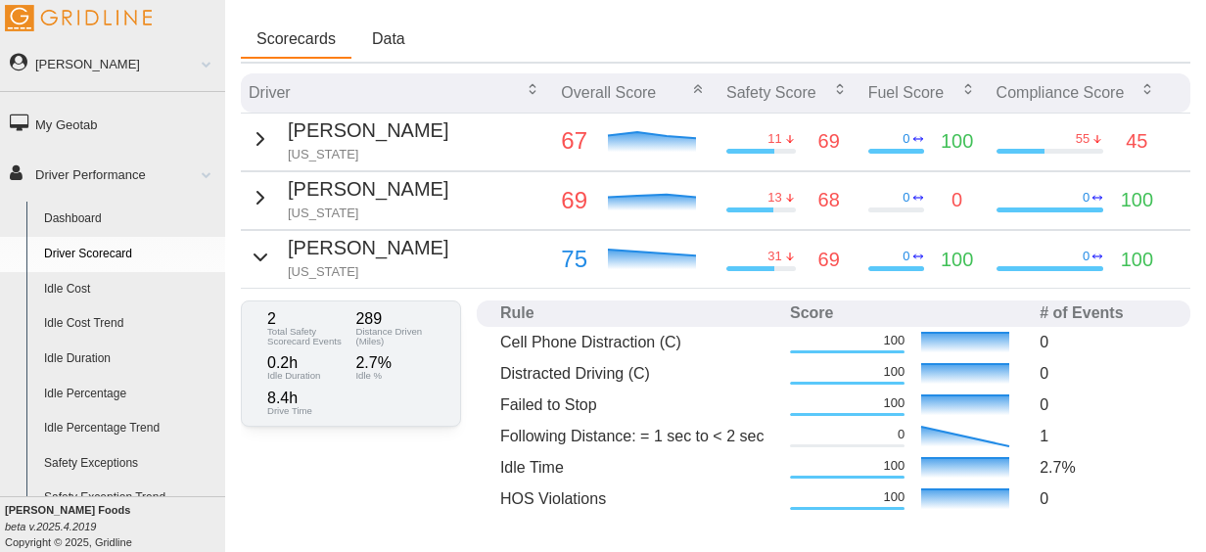
scroll to position [202, 0]
click at [260, 242] on div "[PERSON_NAME] [US_STATE]" at bounding box center [349, 258] width 200 height 48
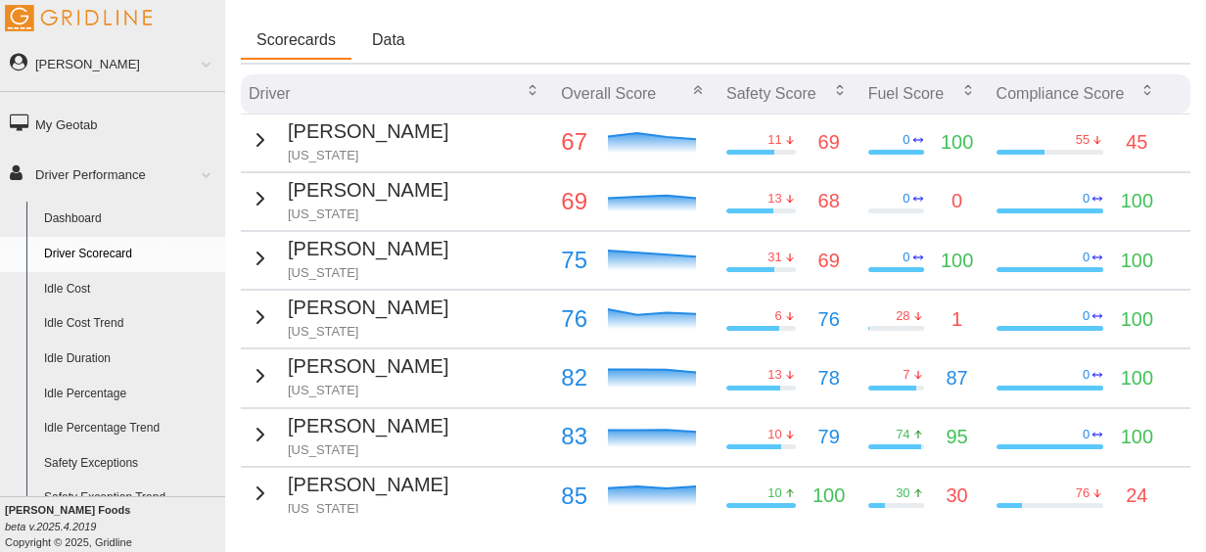
click at [262, 312] on icon "button" at bounding box center [260, 316] width 23 height 23
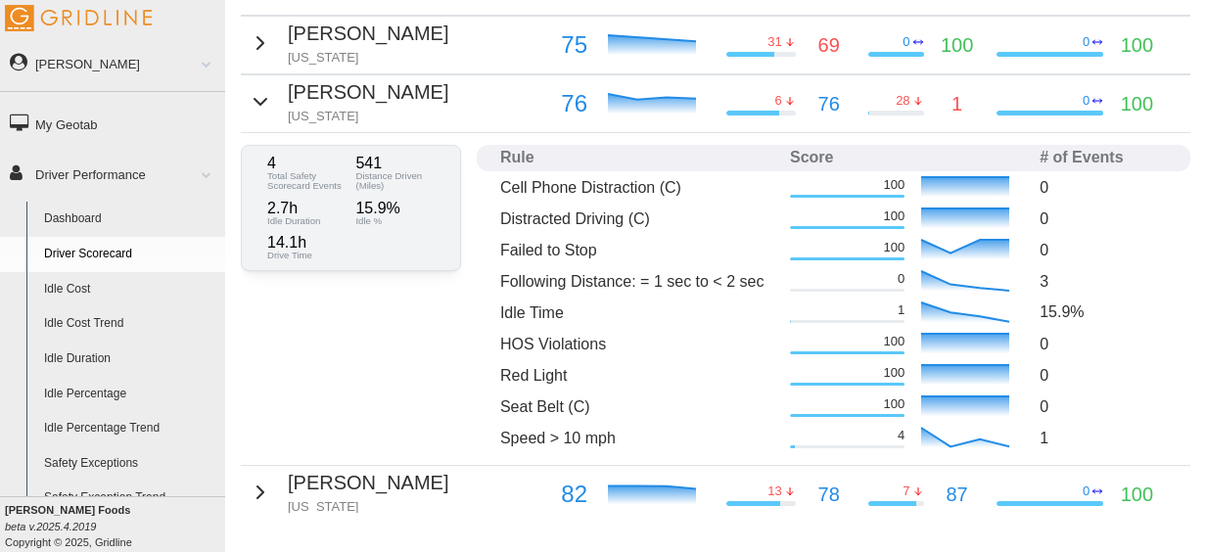
scroll to position [418, 0]
click at [265, 109] on icon "button" at bounding box center [260, 100] width 23 height 23
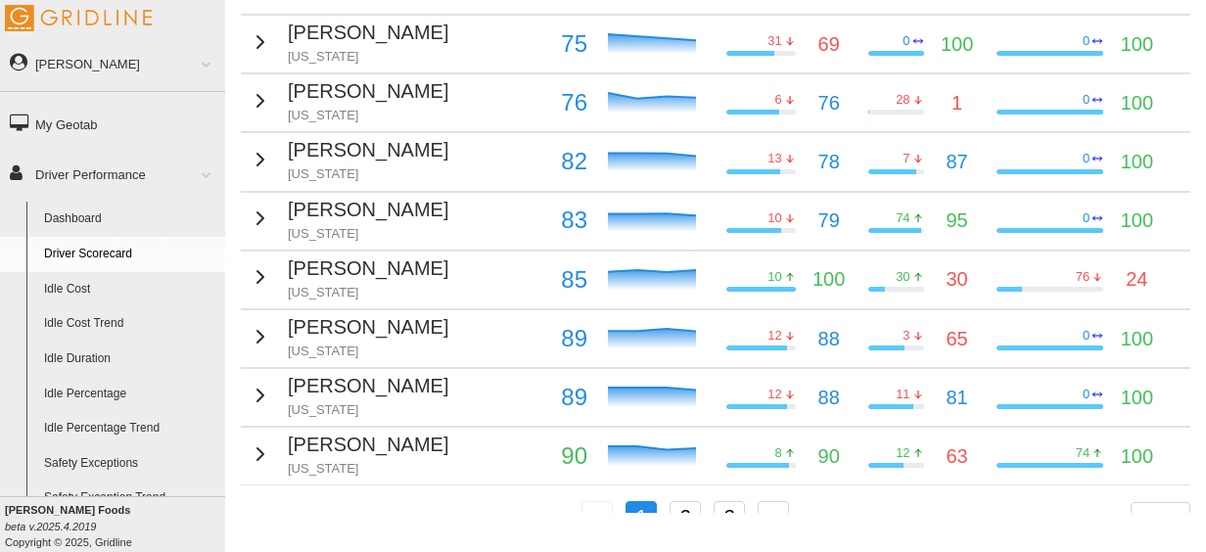
click at [257, 174] on div "[PERSON_NAME] [US_STATE]" at bounding box center [349, 159] width 200 height 48
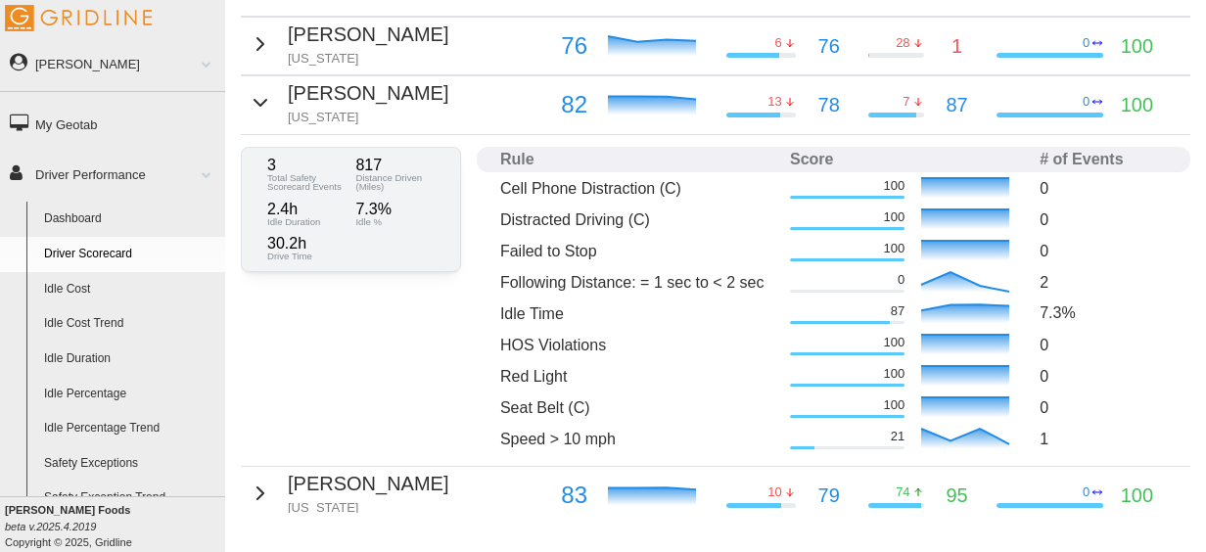
scroll to position [480, 0]
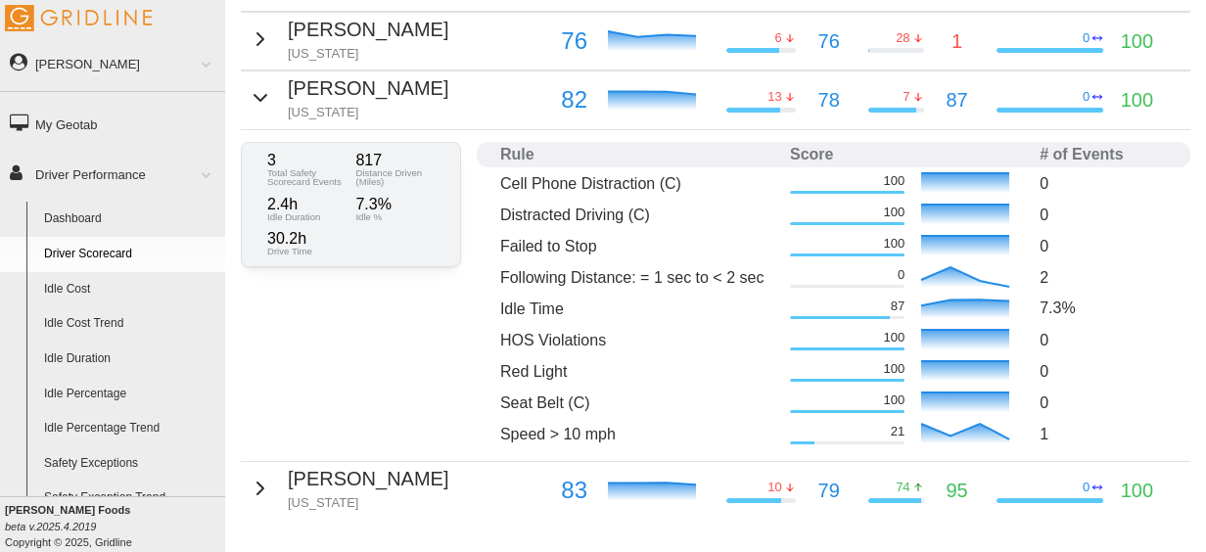
click at [259, 86] on icon "button" at bounding box center [260, 97] width 23 height 23
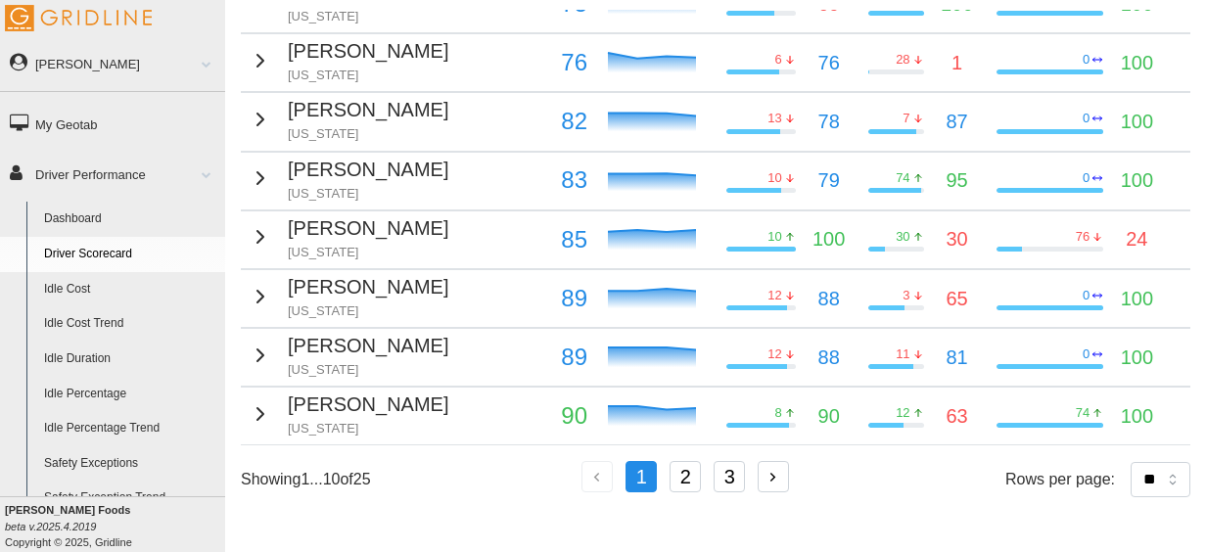
click at [249, 166] on icon "button" at bounding box center [260, 177] width 23 height 23
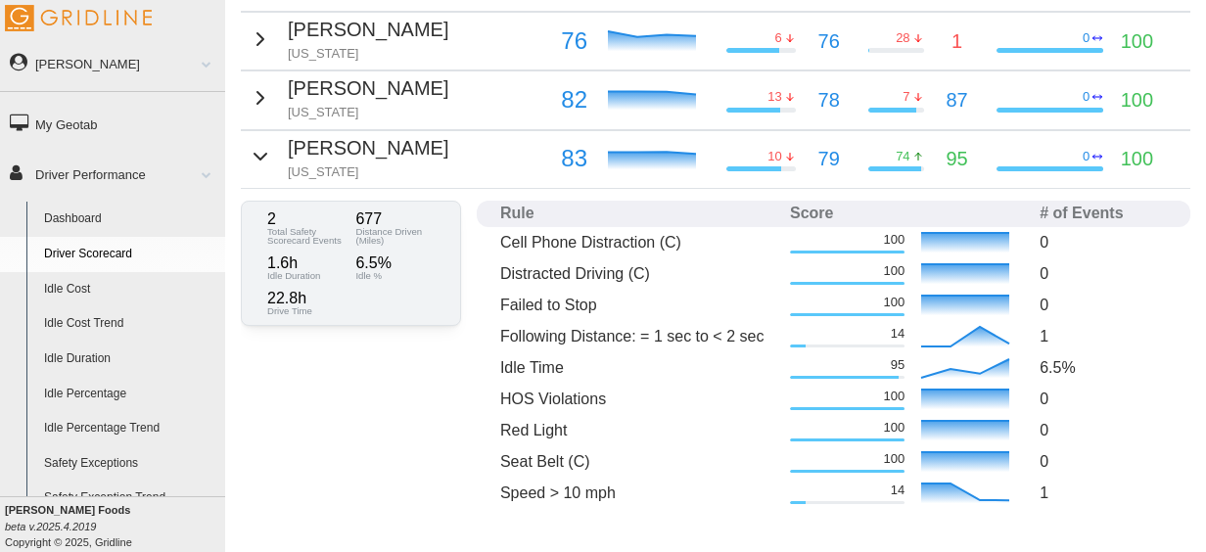
click at [262, 153] on icon "button" at bounding box center [260, 156] width 23 height 23
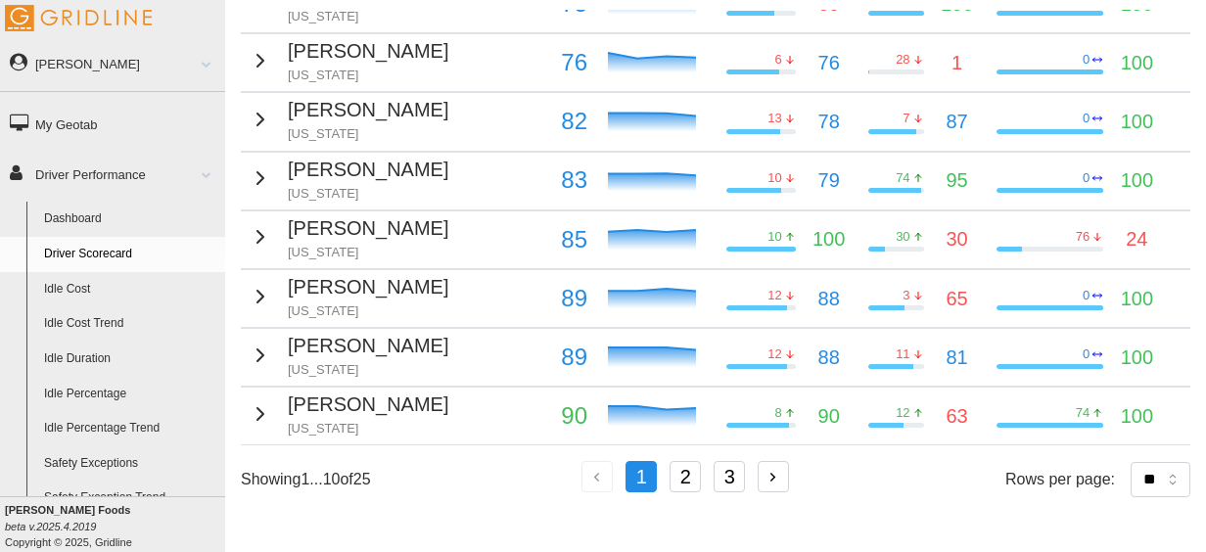
scroll to position [482, 0]
click at [274, 272] on div "[PERSON_NAME] [US_STATE]" at bounding box center [349, 296] width 200 height 48
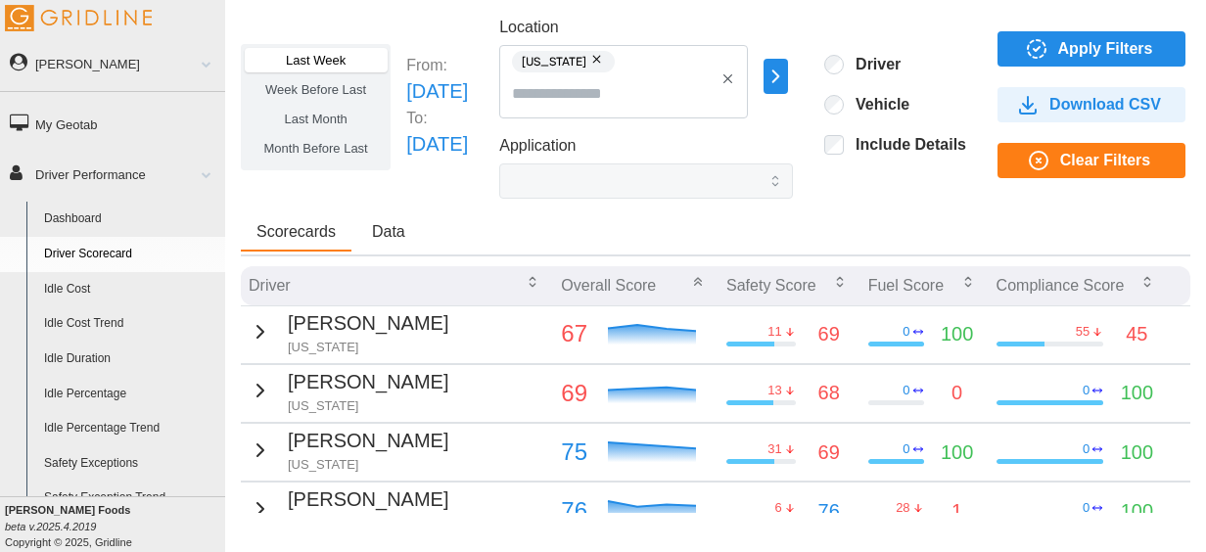
scroll to position [0, 0]
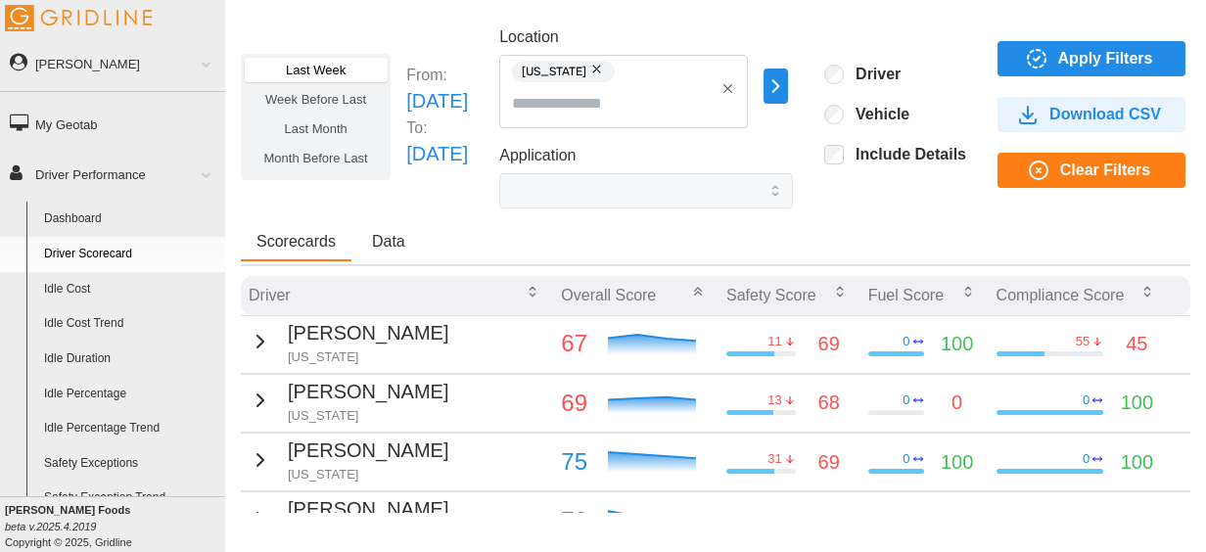
click at [610, 71] on button "button" at bounding box center [598, 70] width 23 height 22
click at [674, 90] on div at bounding box center [623, 91] width 249 height 73
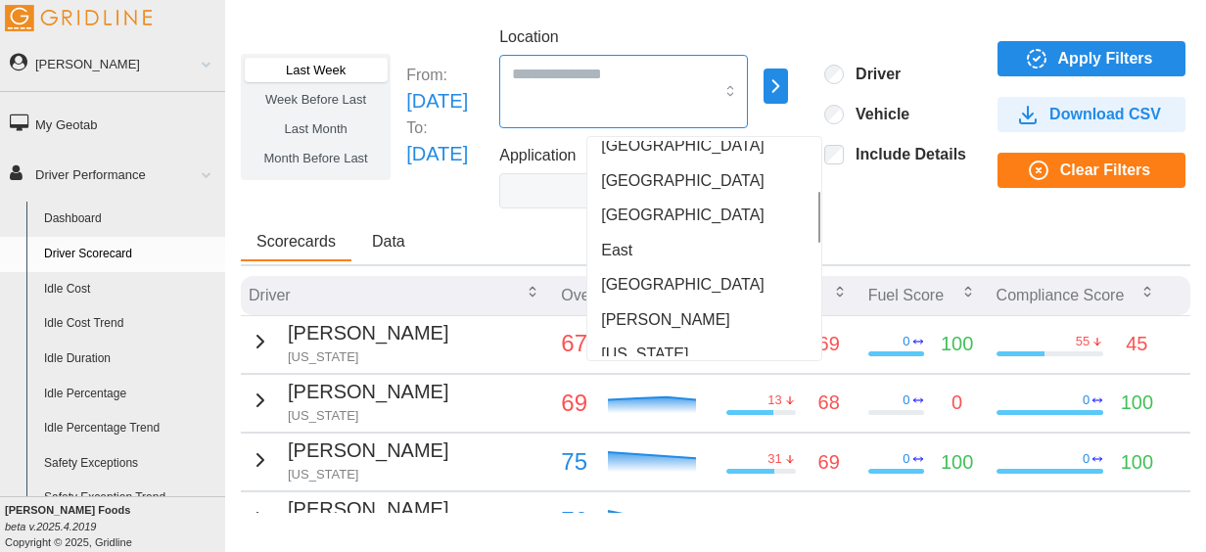
scroll to position [210, 0]
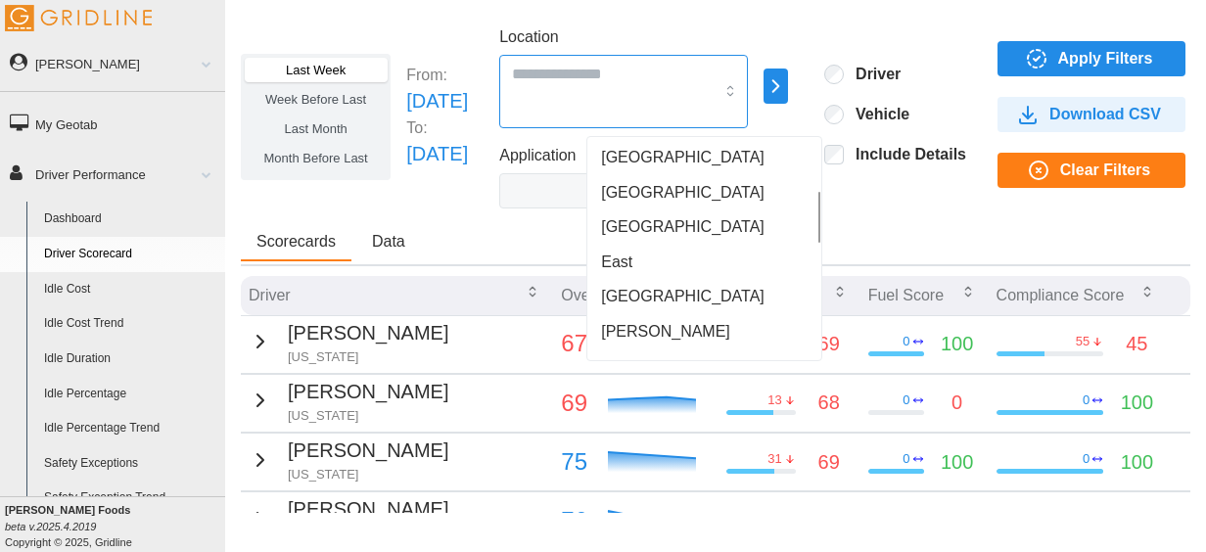
click at [666, 248] on div "East" at bounding box center [704, 262] width 226 height 35
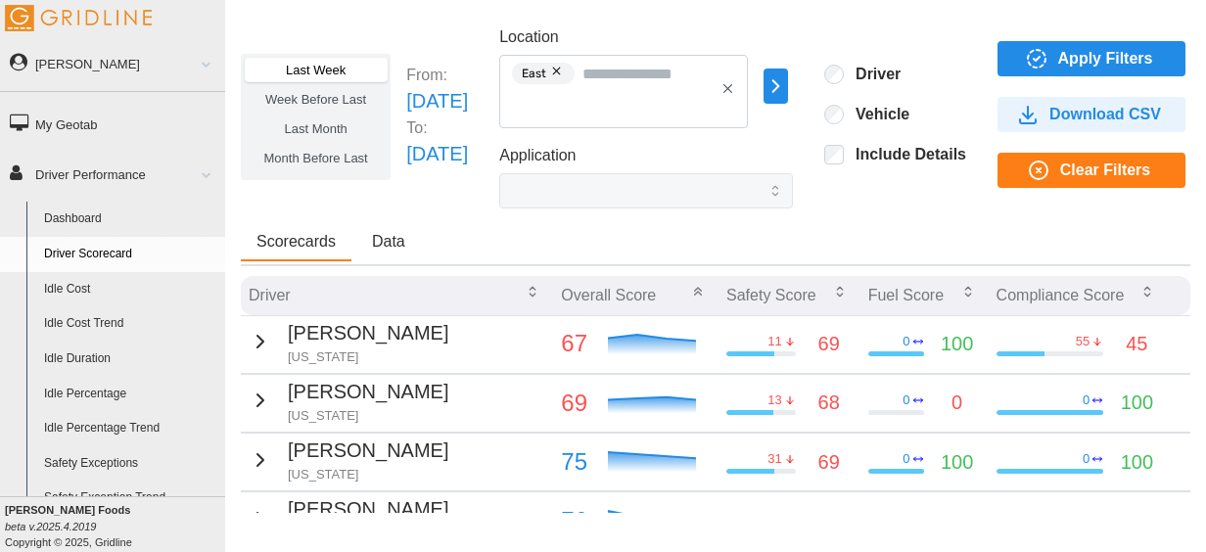
click at [1150, 56] on span "Apply Filters" at bounding box center [1105, 58] width 95 height 33
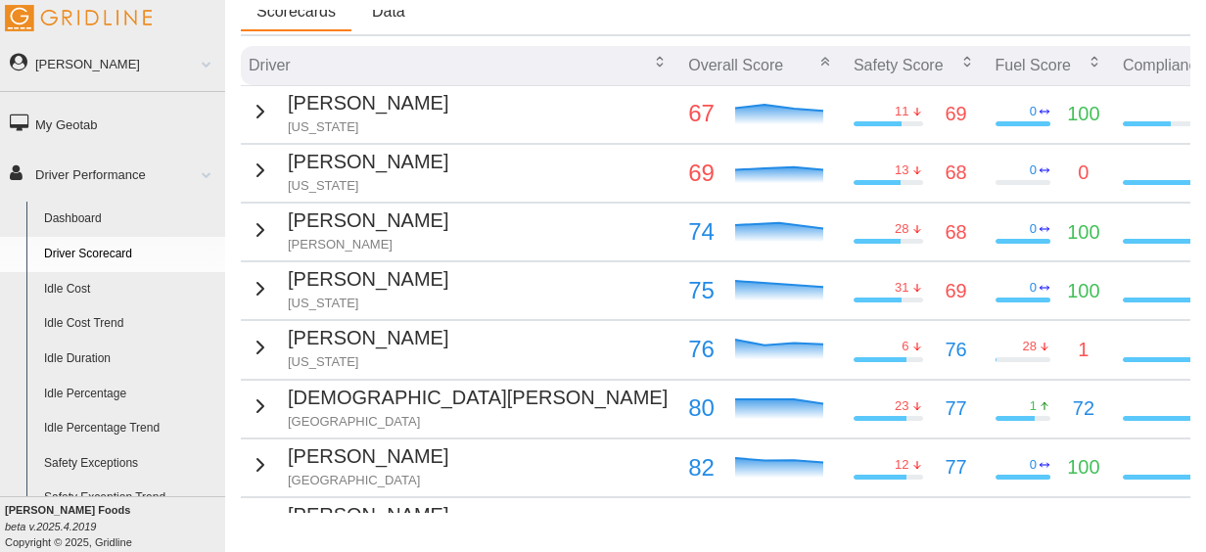
scroll to position [227, 0]
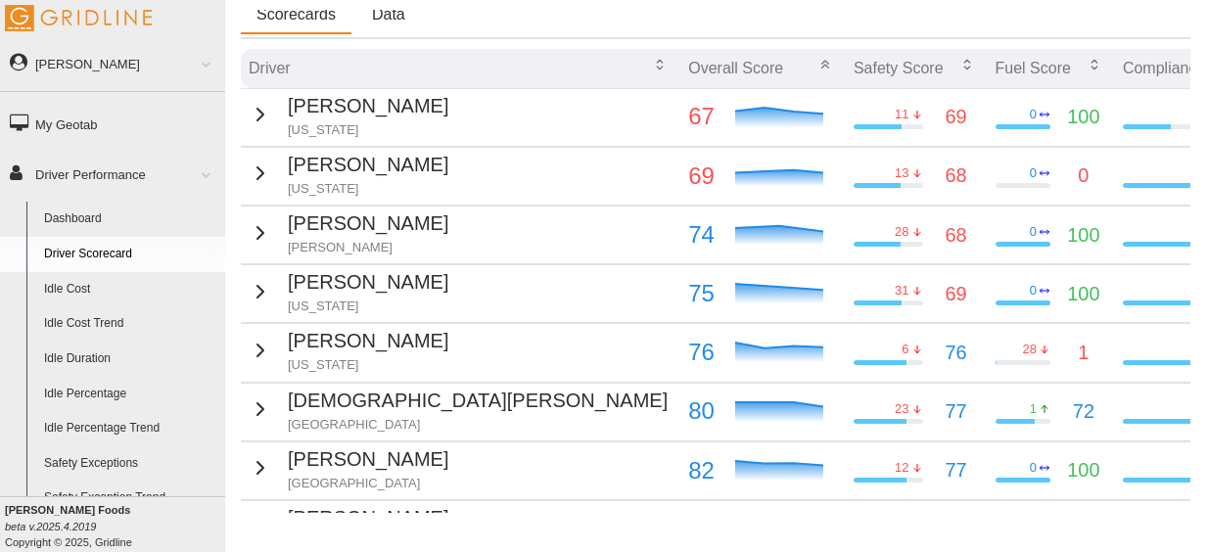
click at [258, 230] on icon "button" at bounding box center [261, 233] width 6 height 12
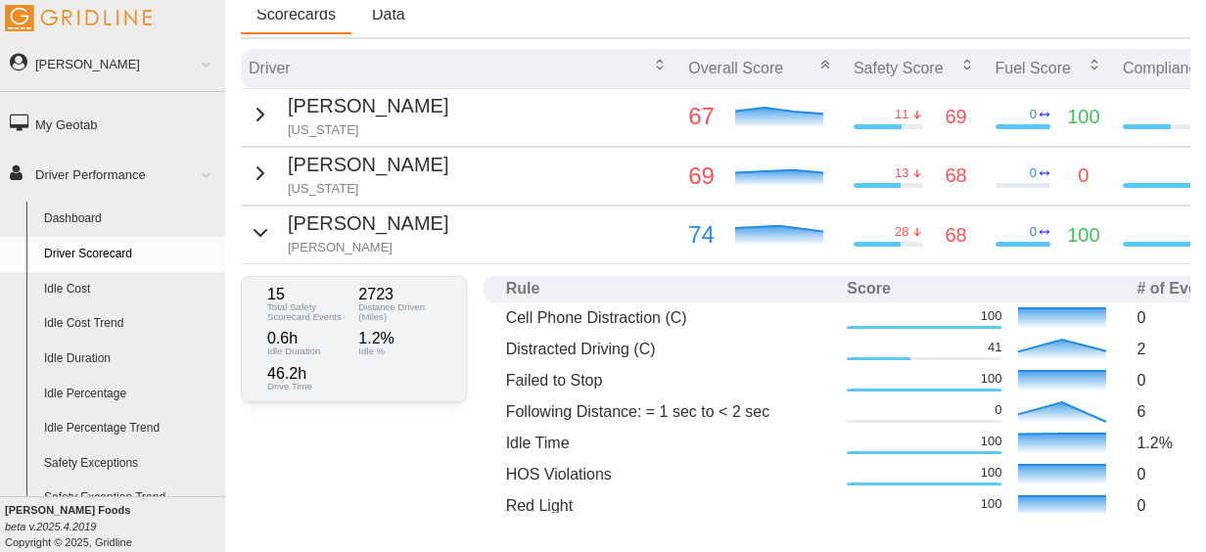
click at [256, 230] on icon "button" at bounding box center [260, 232] width 23 height 23
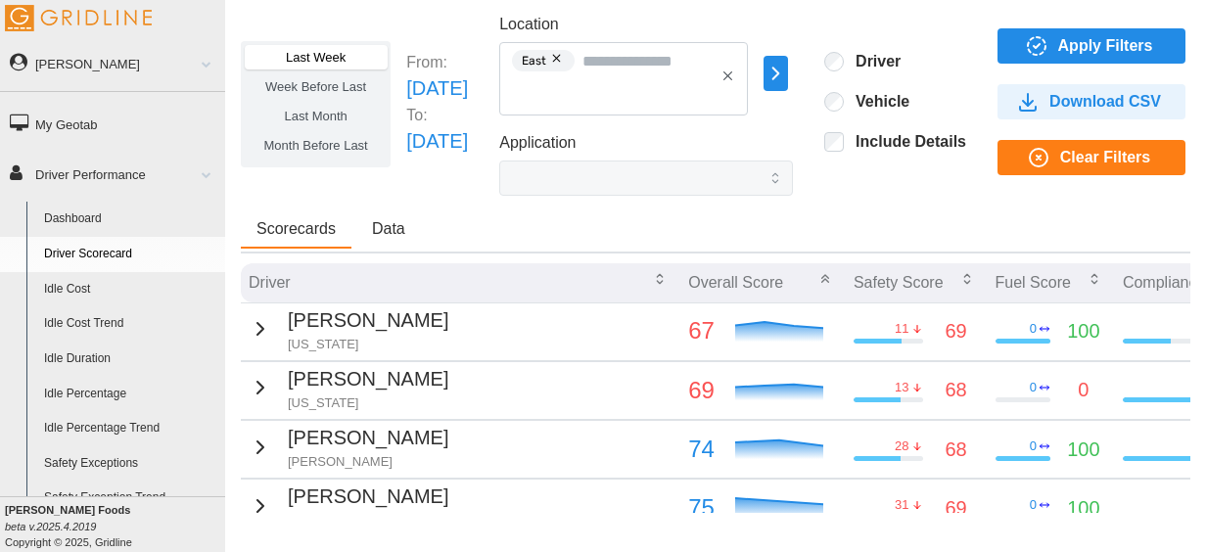
scroll to position [0, 0]
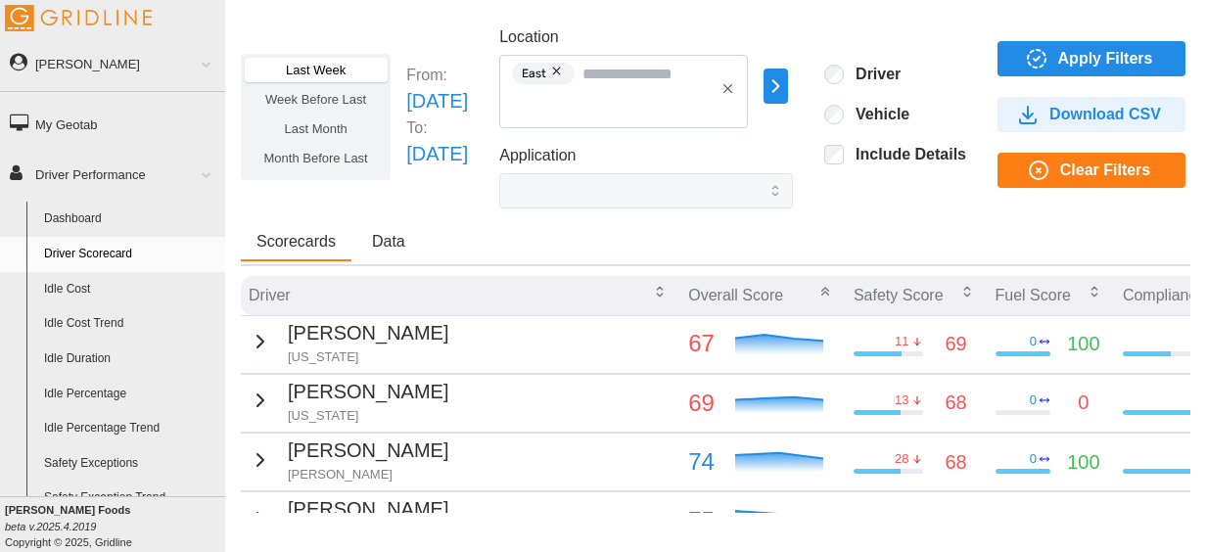
click at [570, 74] on button "button" at bounding box center [557, 72] width 23 height 22
click at [641, 76] on input "Location" at bounding box center [613, 73] width 202 height 25
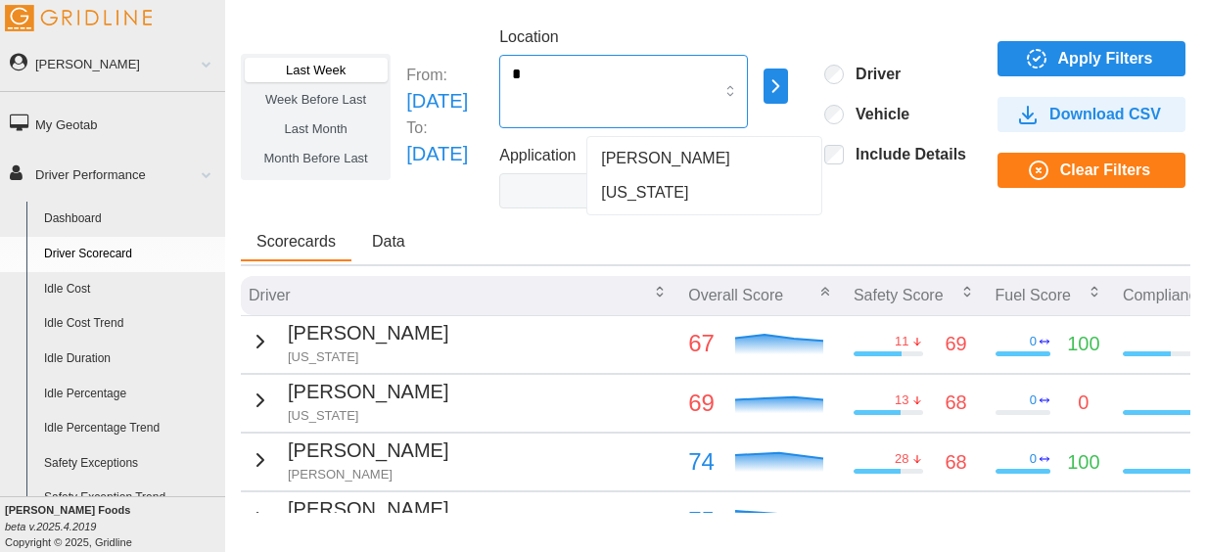
type input "**"
click at [657, 152] on span "[PERSON_NAME]" at bounding box center [665, 158] width 129 height 23
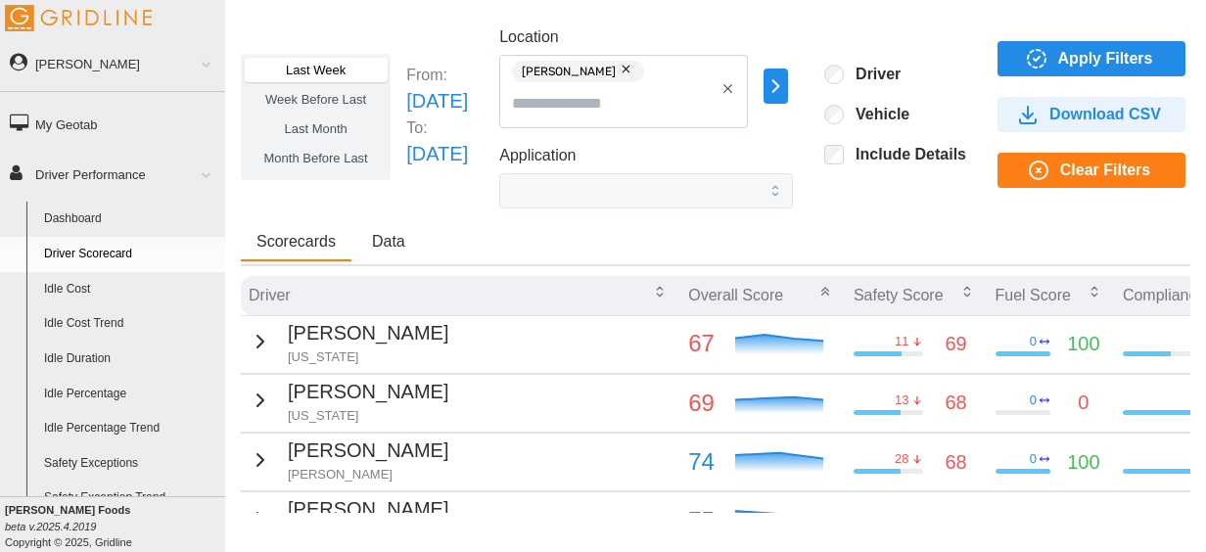
click at [1137, 58] on span "Apply Filters" at bounding box center [1105, 58] width 95 height 33
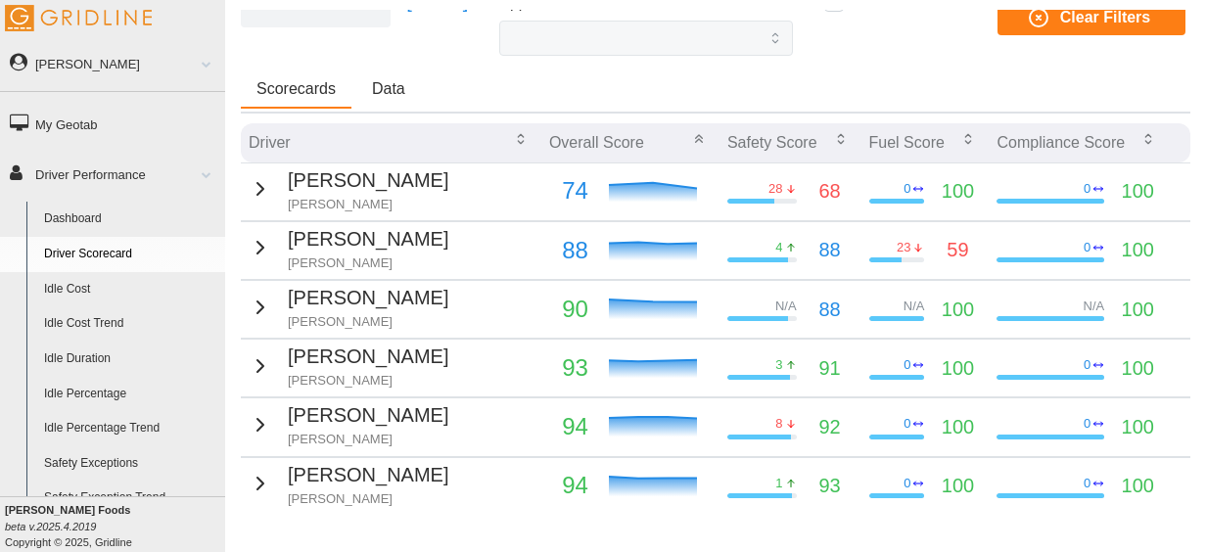
scroll to position [154, 0]
click at [258, 186] on icon "button" at bounding box center [260, 187] width 23 height 23
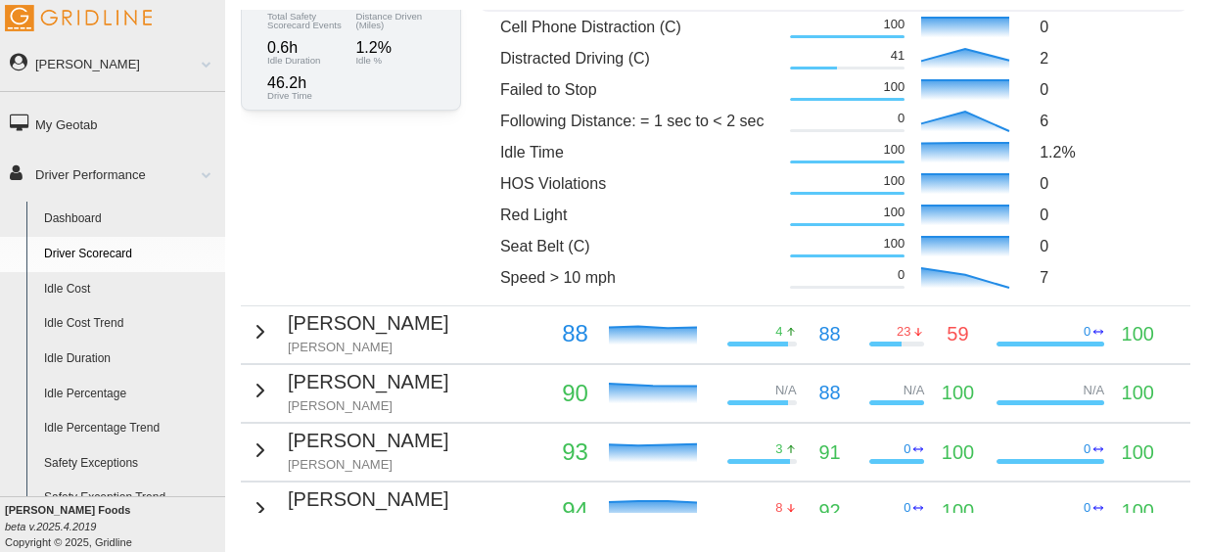
scroll to position [404, 0]
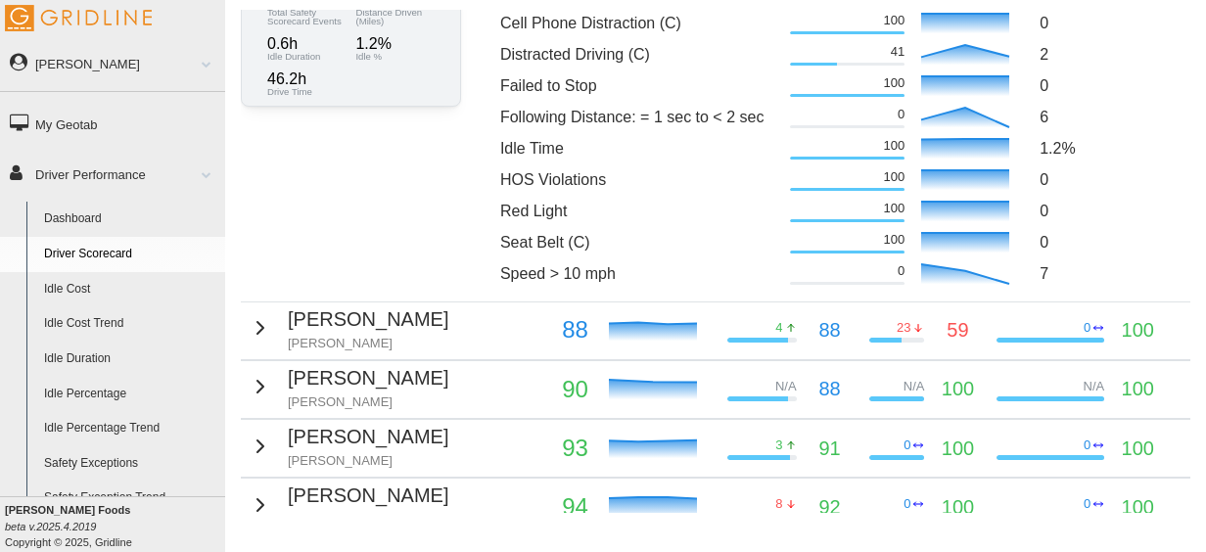
click at [242, 316] on td "[PERSON_NAME]" at bounding box center [391, 331] width 301 height 58
click at [255, 324] on icon "button" at bounding box center [260, 327] width 23 height 23
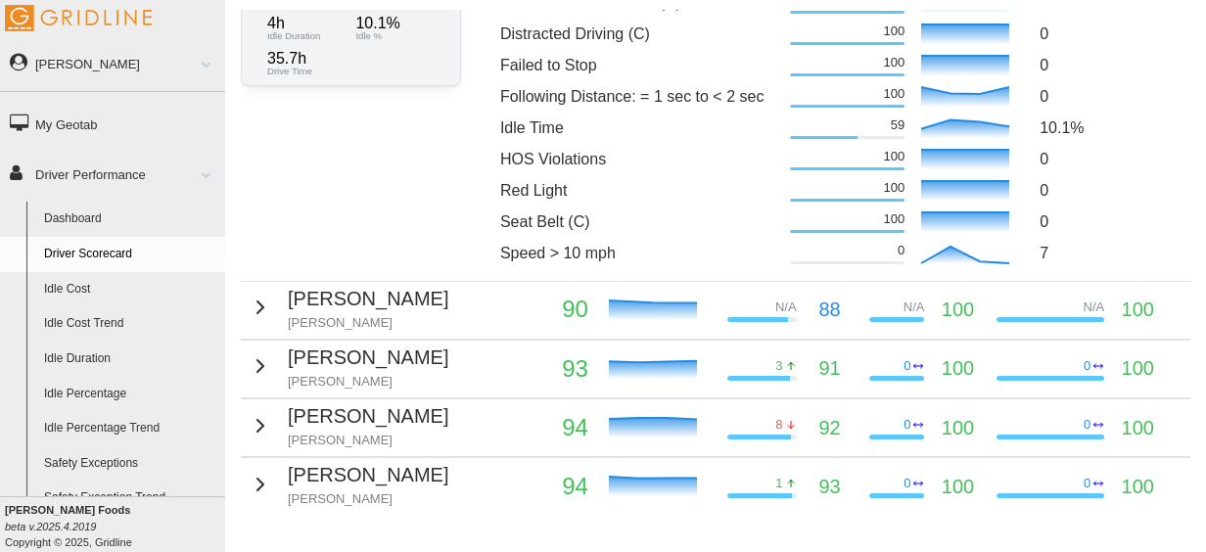
scroll to position [850, 0]
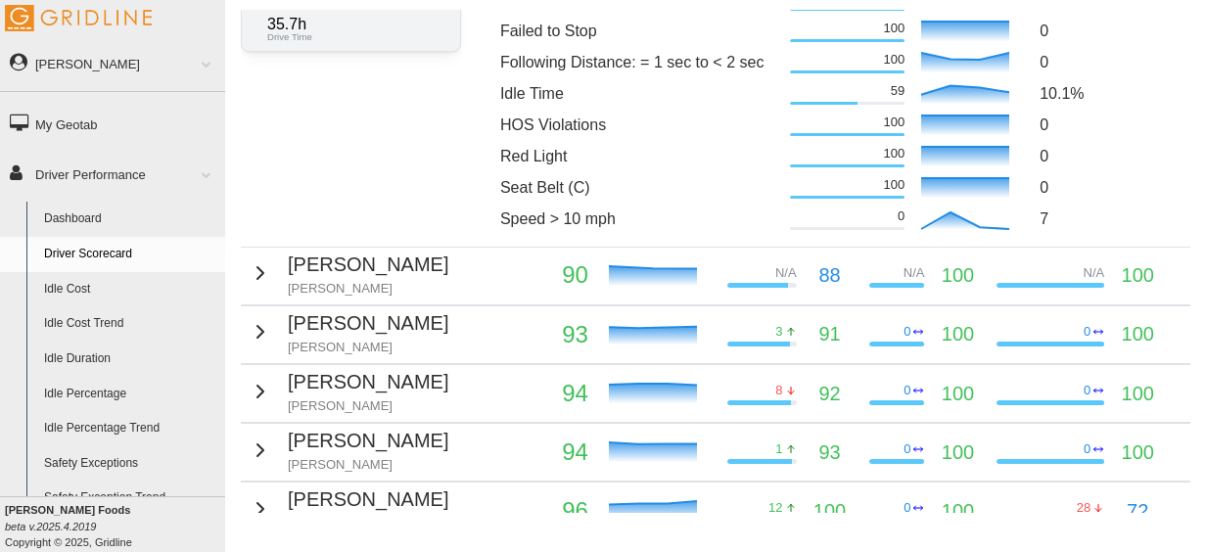
click at [268, 270] on div "[PERSON_NAME]" at bounding box center [349, 274] width 200 height 48
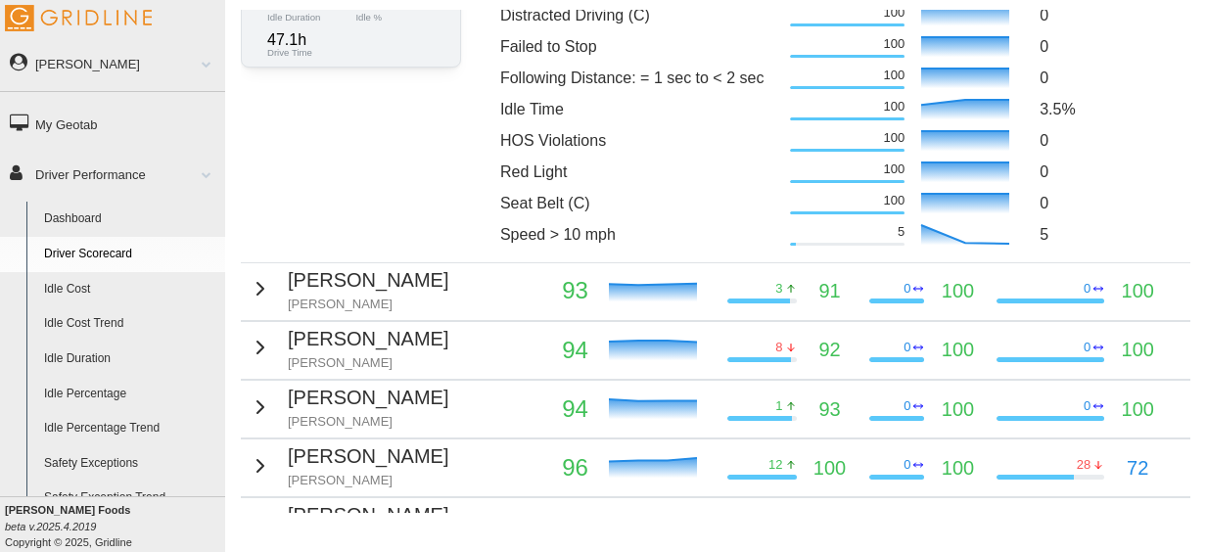
scroll to position [1227, 0]
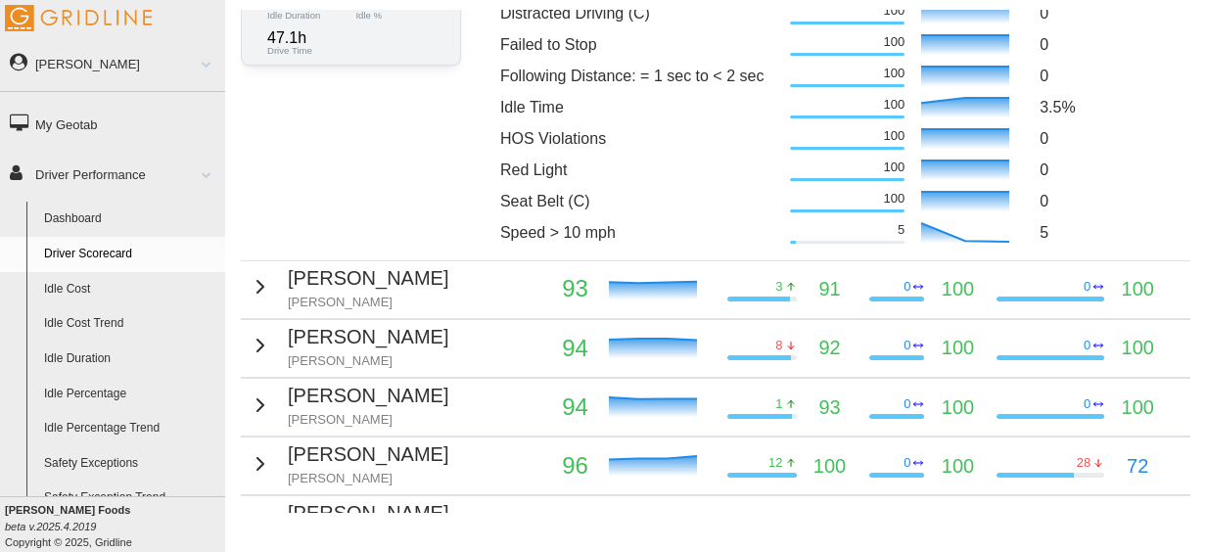
click at [260, 305] on div "[PERSON_NAME]" at bounding box center [349, 287] width 200 height 48
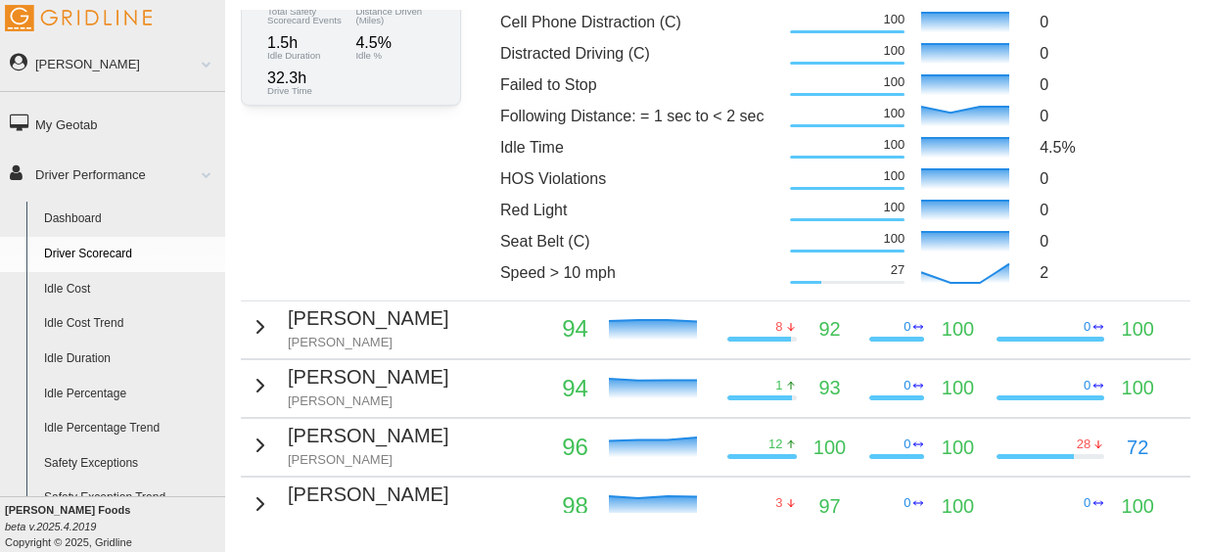
scroll to position [1578, 0]
click at [429, 326] on td "[PERSON_NAME]" at bounding box center [391, 329] width 301 height 58
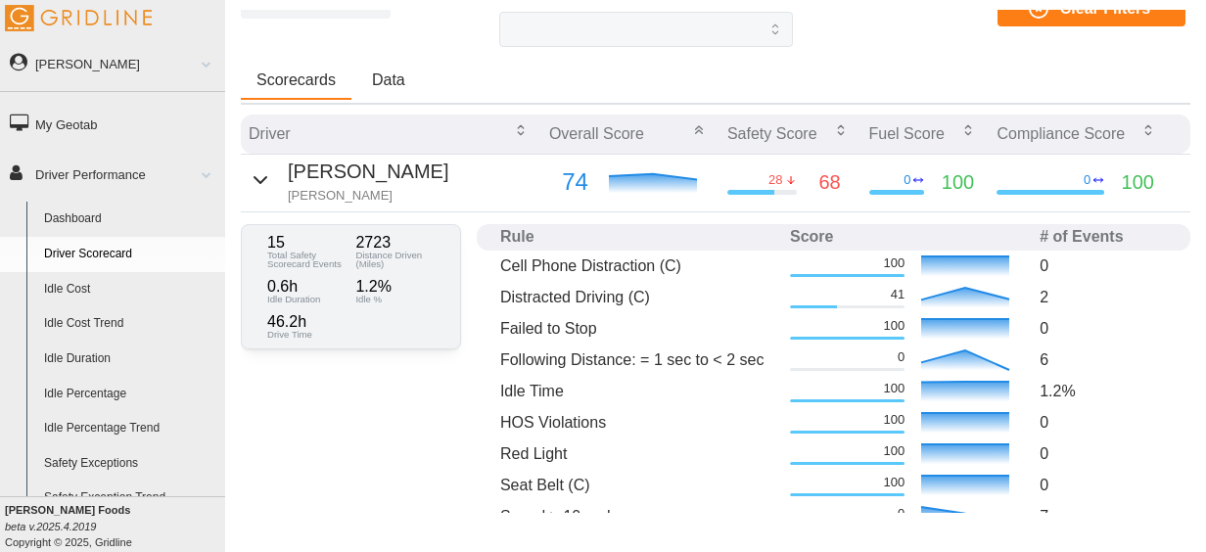
scroll to position [0, 0]
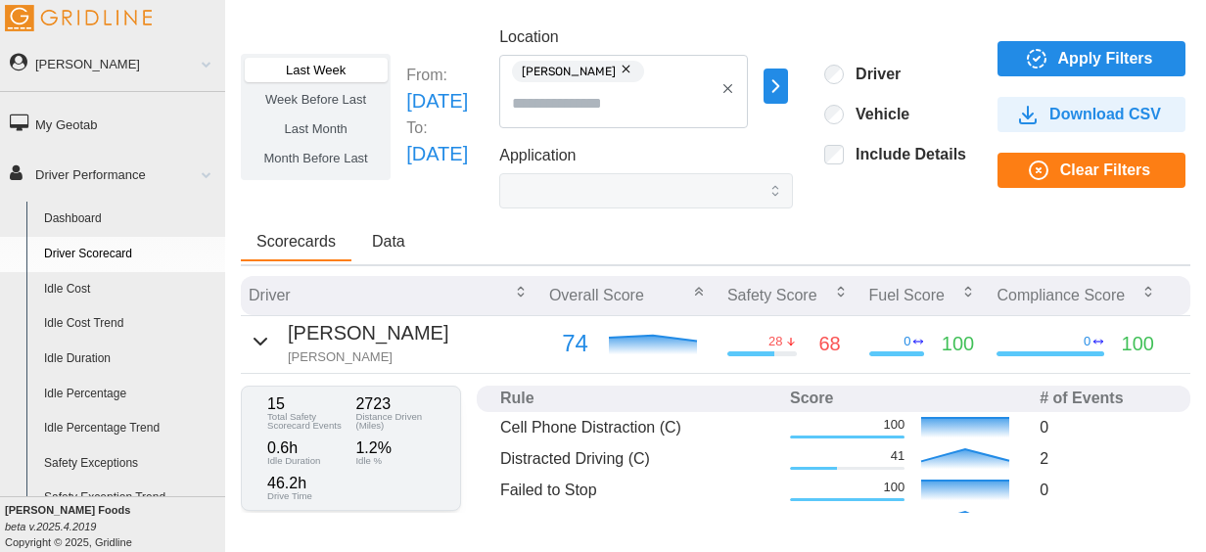
click at [639, 67] on button "button" at bounding box center [627, 70] width 23 height 22
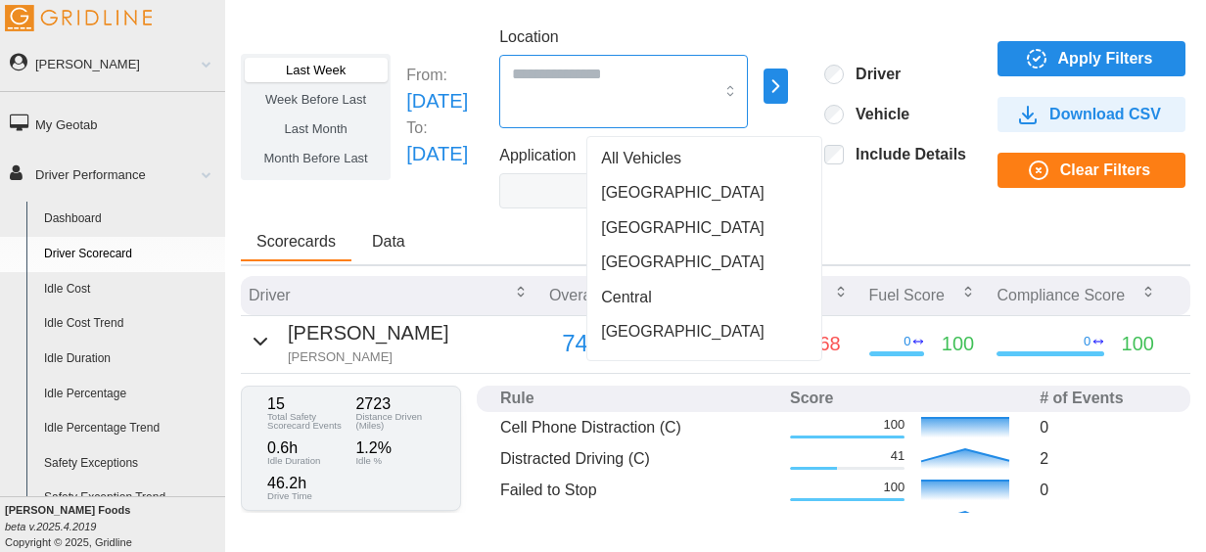
click at [643, 93] on div at bounding box center [623, 91] width 249 height 73
drag, startPoint x: 643, startPoint y: 93, endPoint x: 801, endPoint y: 125, distance: 160.9
click at [748, 125] on div at bounding box center [623, 91] width 249 height 73
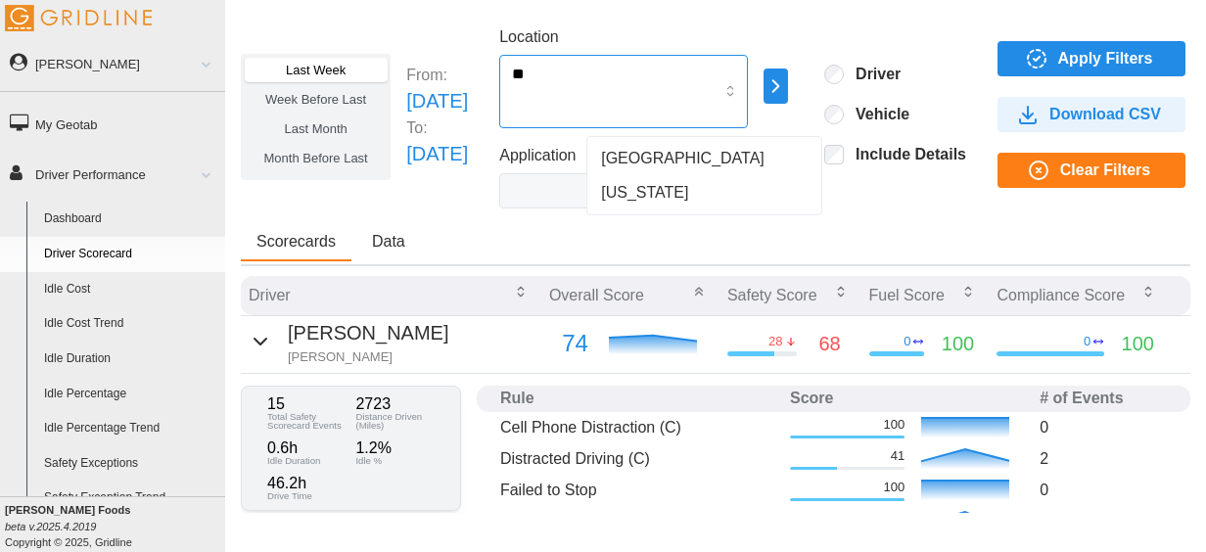
type input "***"
click at [733, 172] on div "[US_STATE]" at bounding box center [704, 158] width 226 height 35
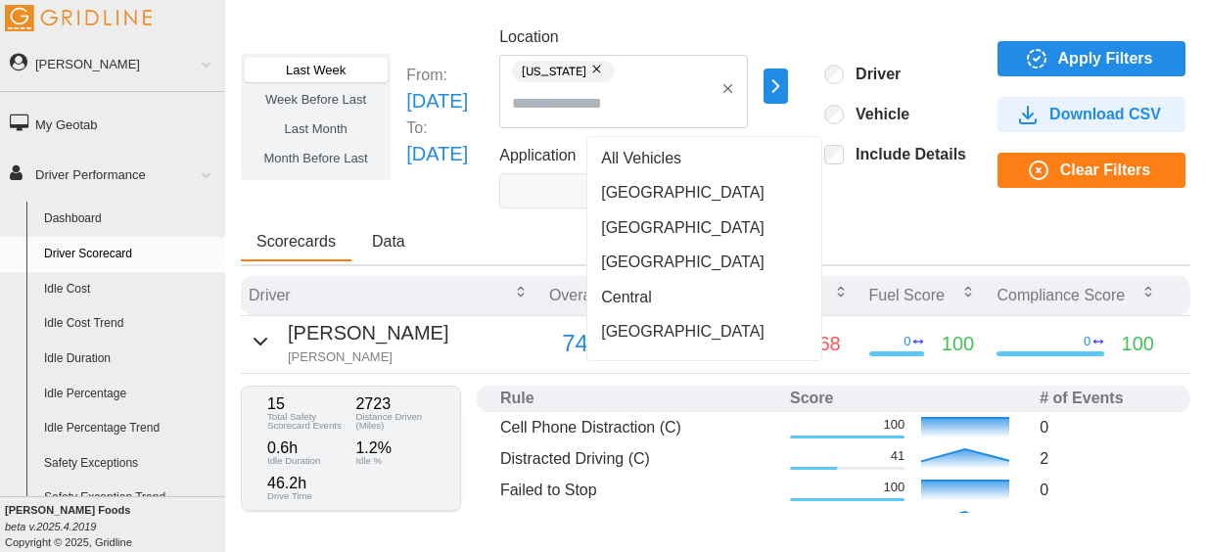
click at [926, 19] on div "Last Week Week Before Last Last Month Month Before Last From: [DATE] To: [DATE]…" at bounding box center [715, 261] width 981 height 503
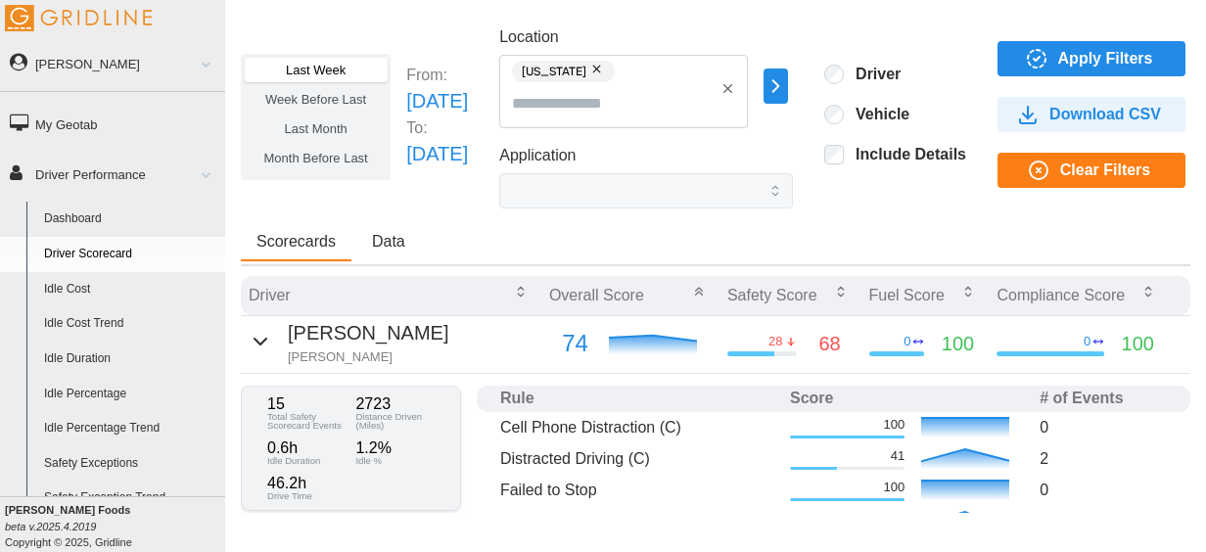
click at [1091, 38] on div "Last Week Week Before Last Last Month Month Before Last From: [DATE] To: [DATE]…" at bounding box center [716, 116] width 950 height 183
click at [1049, 57] on icon "button" at bounding box center [1036, 58] width 23 height 23
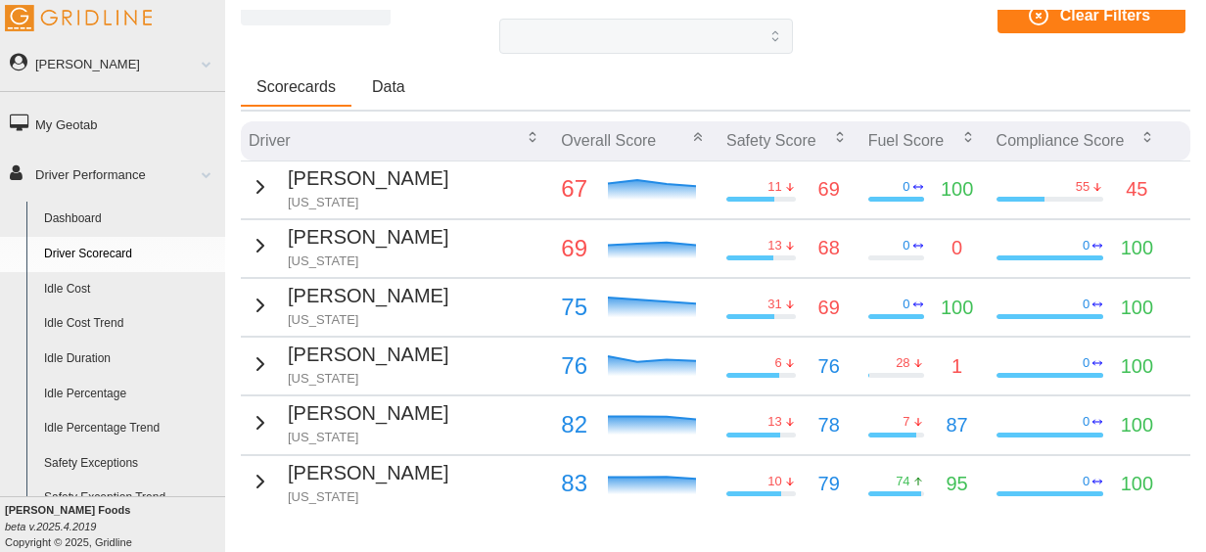
scroll to position [157, 0]
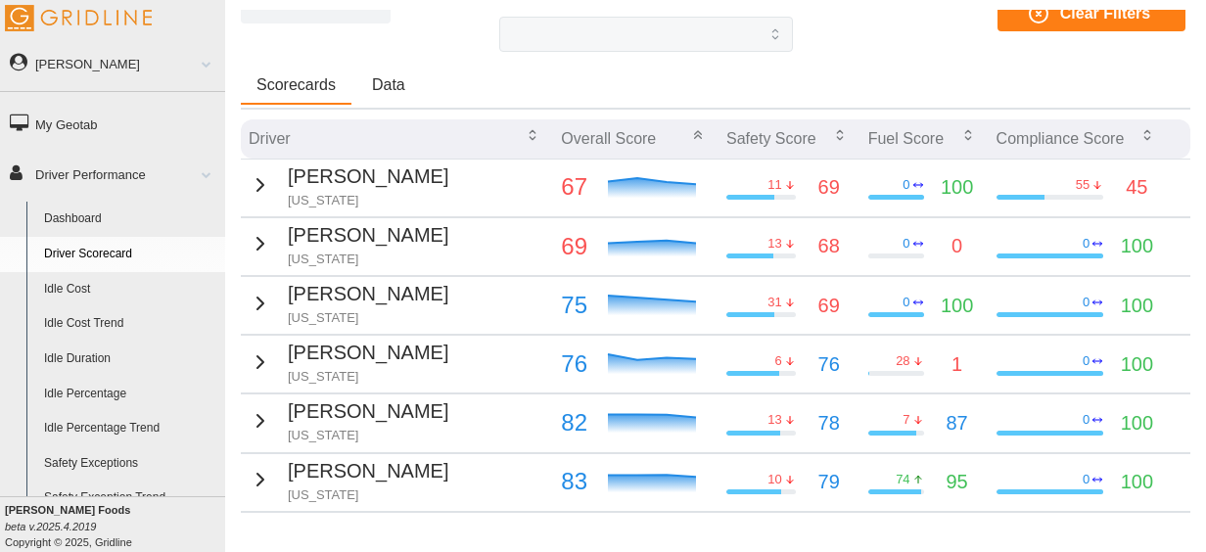
click at [258, 182] on icon "button" at bounding box center [261, 185] width 6 height 12
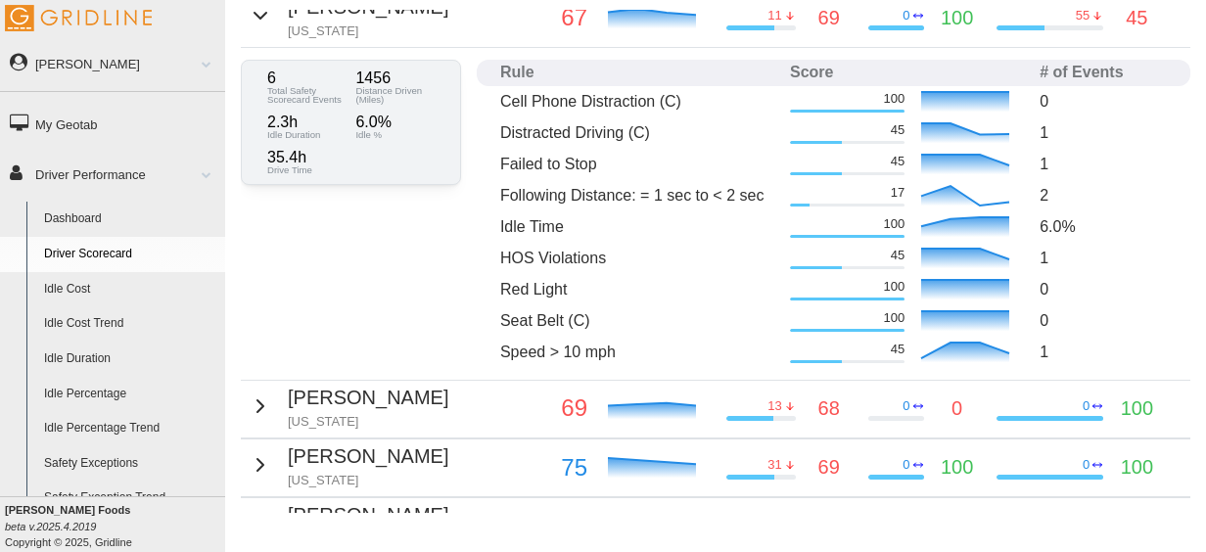
scroll to position [335, 0]
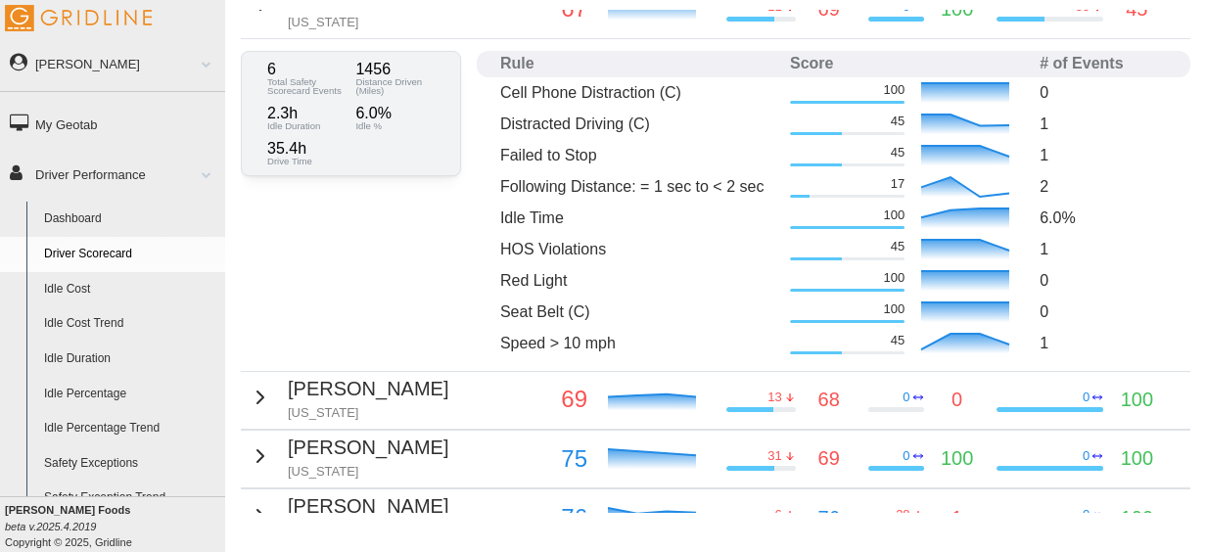
click at [258, 397] on icon "button" at bounding box center [261, 398] width 6 height 12
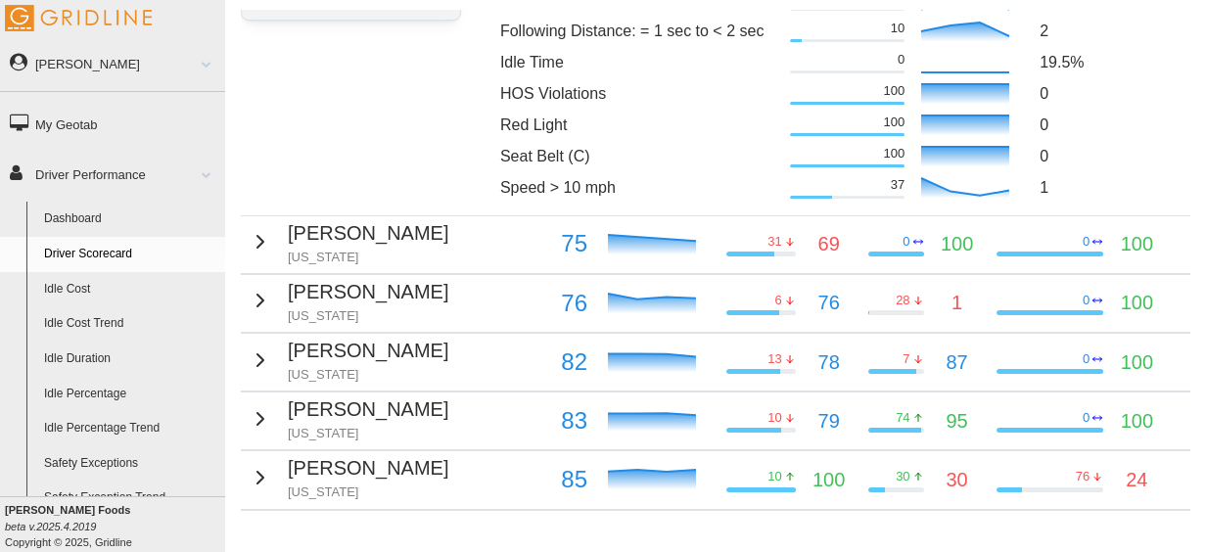
scroll to position [898, 0]
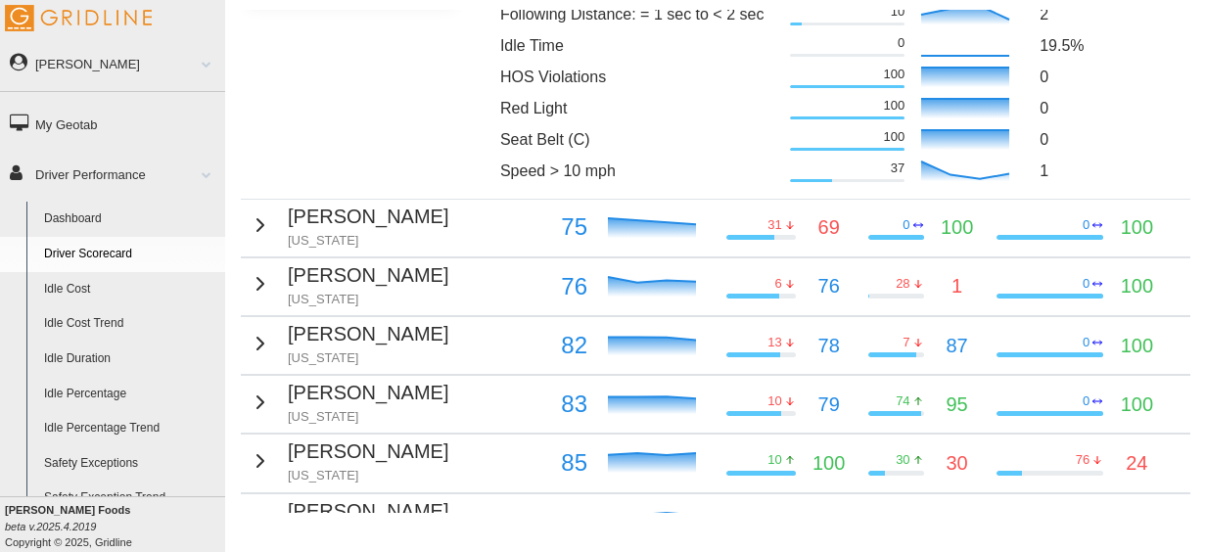
click at [434, 217] on td "[PERSON_NAME] [US_STATE]" at bounding box center [397, 228] width 312 height 58
click at [443, 223] on td "[PERSON_NAME] [US_STATE]" at bounding box center [397, 228] width 312 height 58
click at [260, 217] on icon "button" at bounding box center [260, 224] width 23 height 23
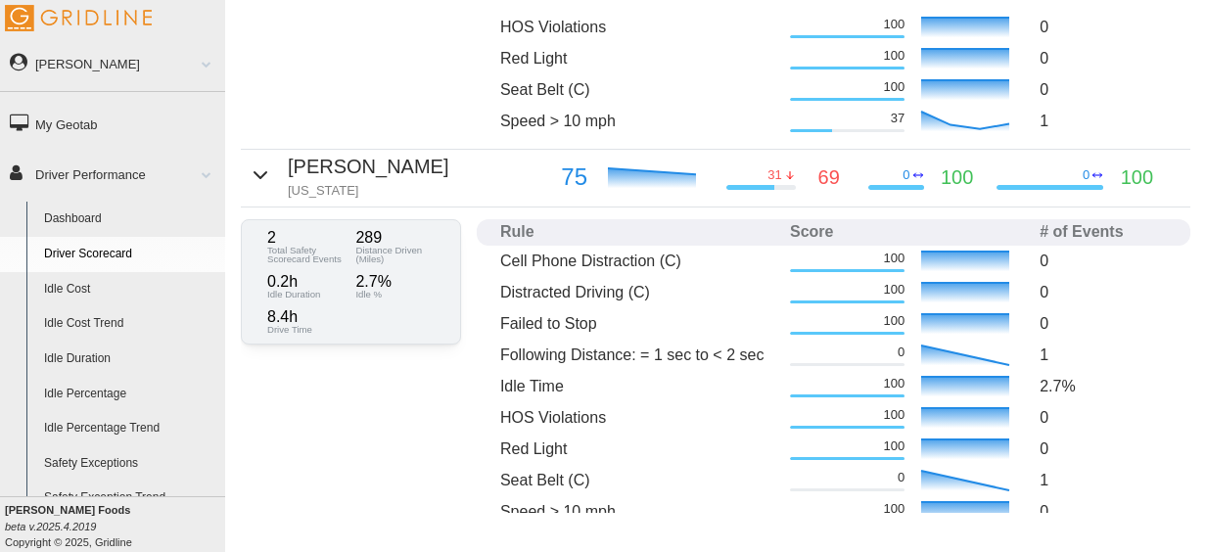
scroll to position [947, 0]
click at [260, 173] on icon "button" at bounding box center [261, 176] width 12 height 6
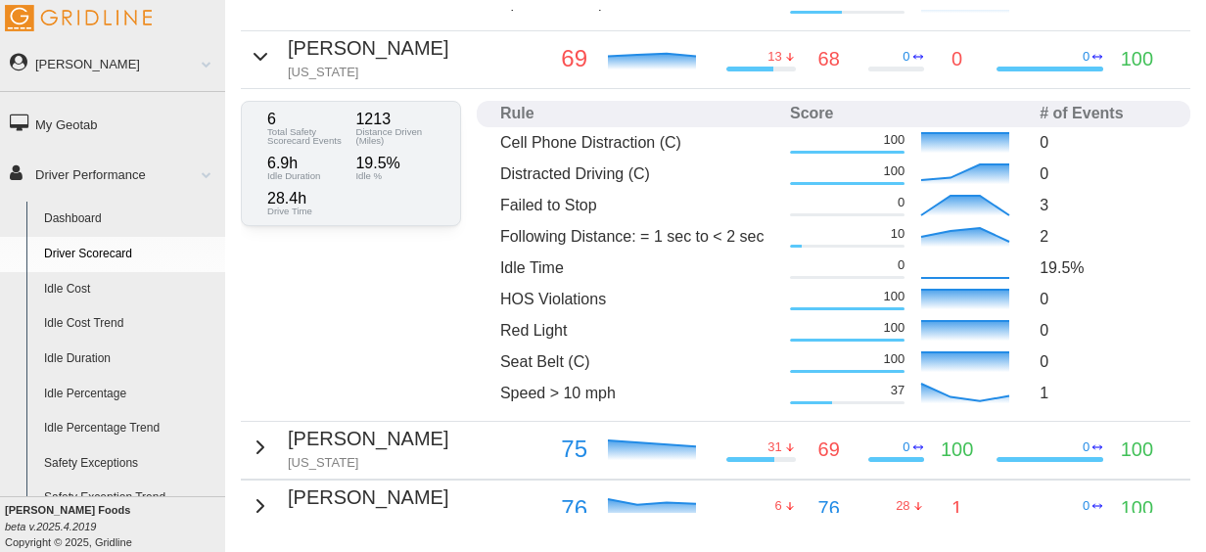
scroll to position [674, 0]
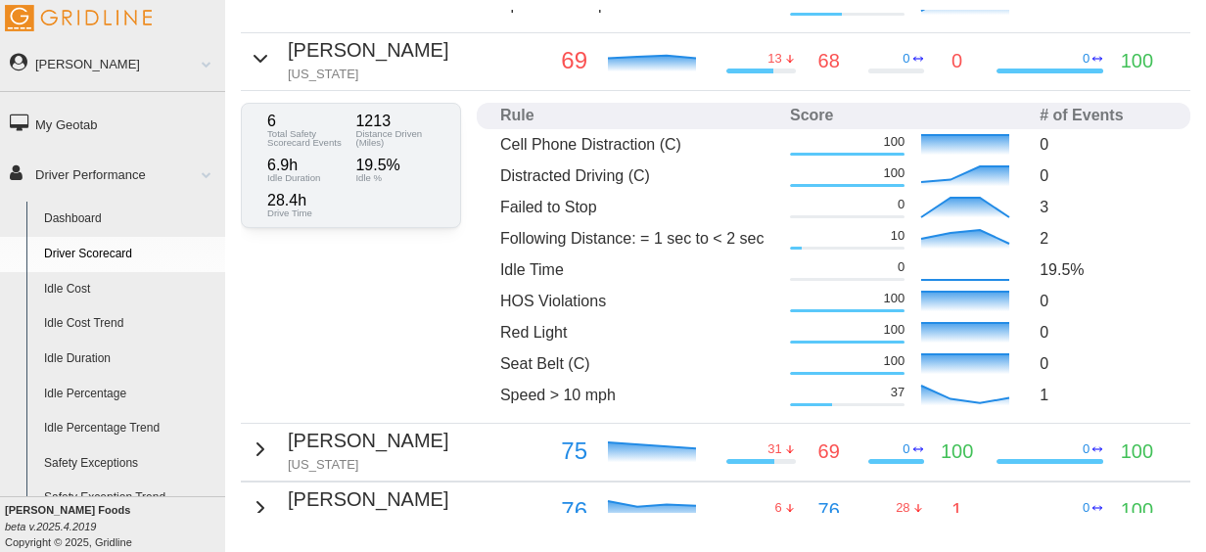
click at [258, 71] on div "[PERSON_NAME] [US_STATE]" at bounding box center [349, 59] width 200 height 48
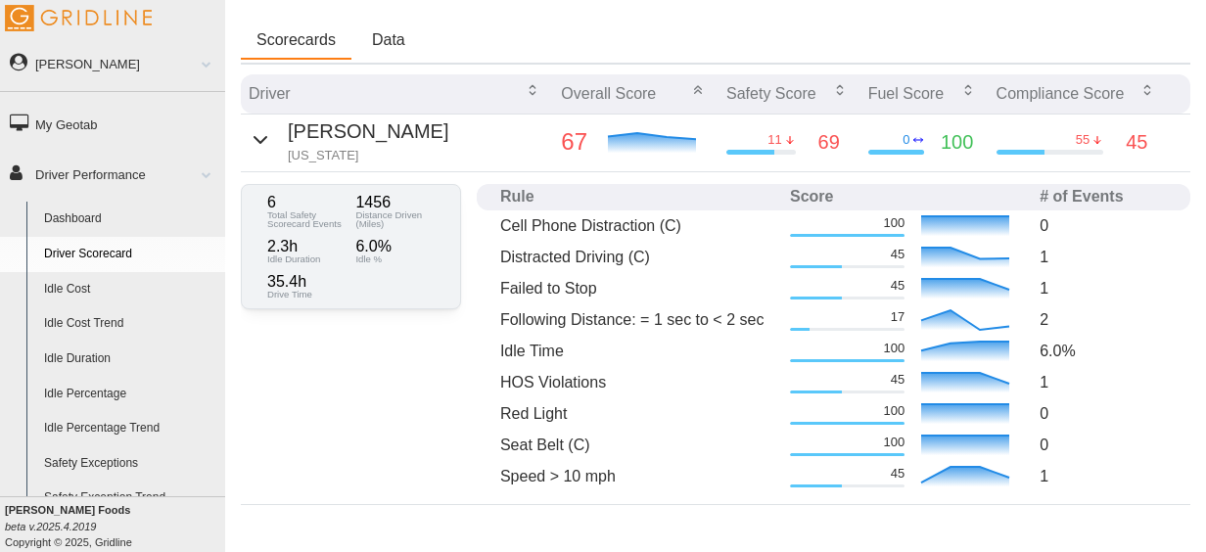
scroll to position [200, 0]
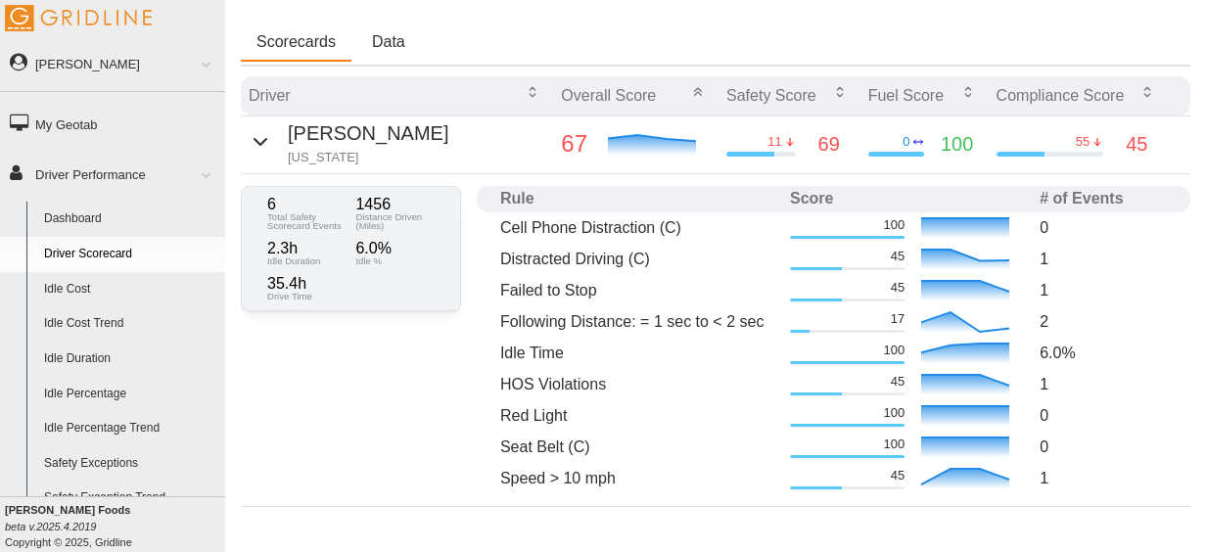
click at [263, 133] on icon "button" at bounding box center [260, 141] width 23 height 23
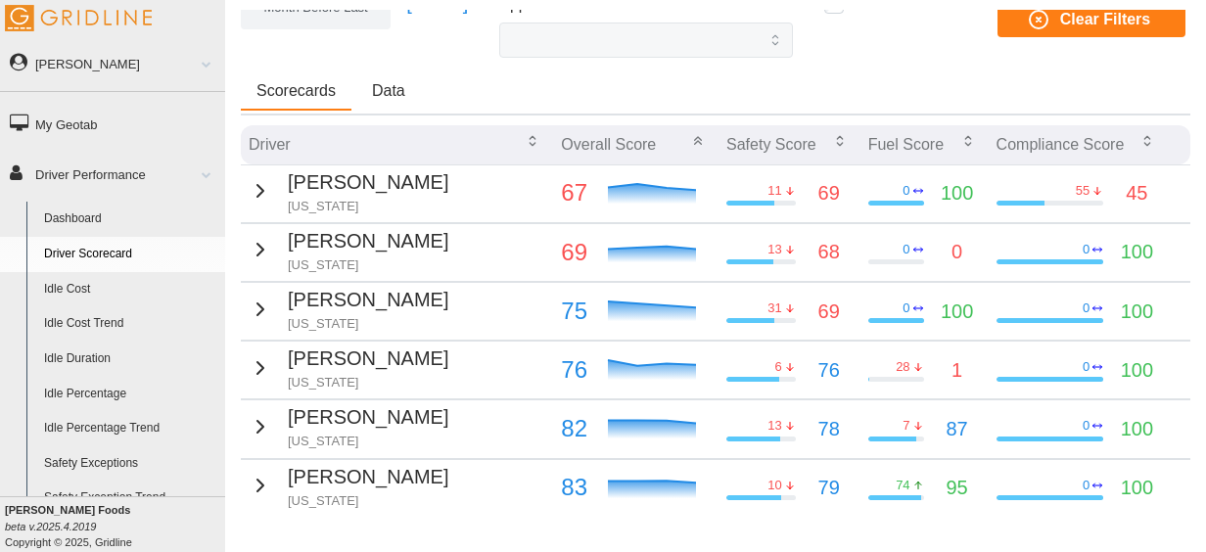
scroll to position [152, 0]
click at [474, 300] on td "[PERSON_NAME] [US_STATE]" at bounding box center [397, 310] width 312 height 58
click at [254, 303] on icon "button" at bounding box center [260, 308] width 23 height 23
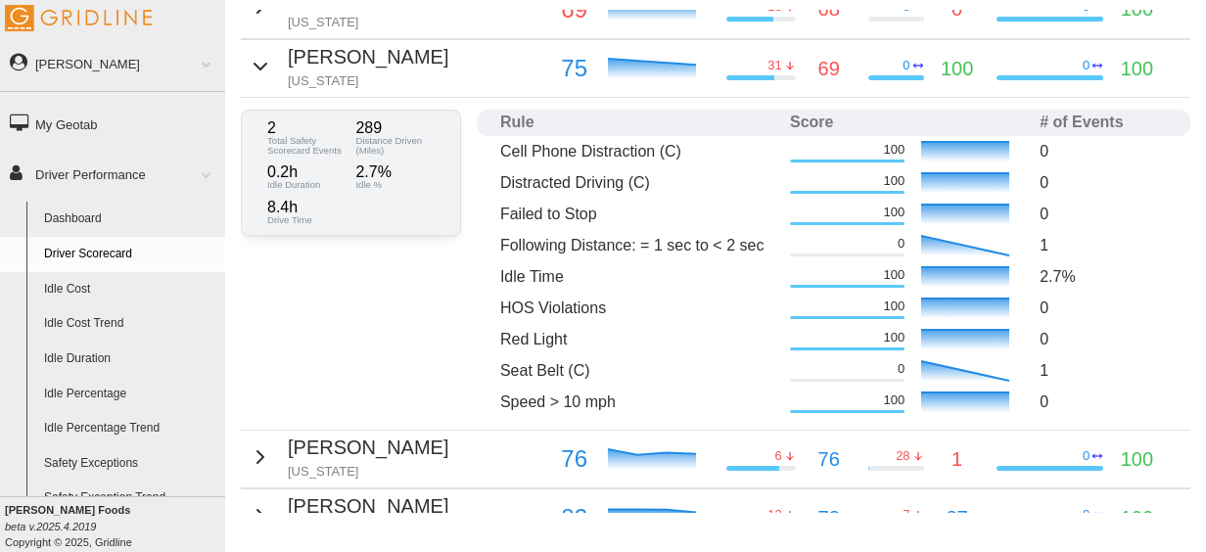
scroll to position [395, 0]
click at [252, 59] on icon "button" at bounding box center [260, 65] width 23 height 23
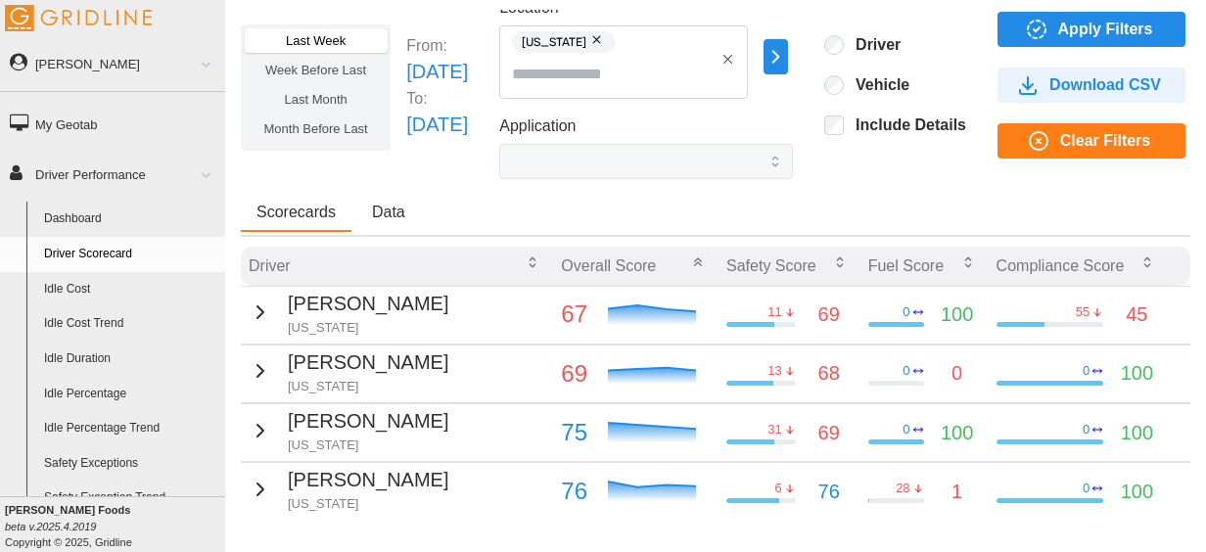
scroll to position [16, 0]
